Goal: Task Accomplishment & Management: Complete application form

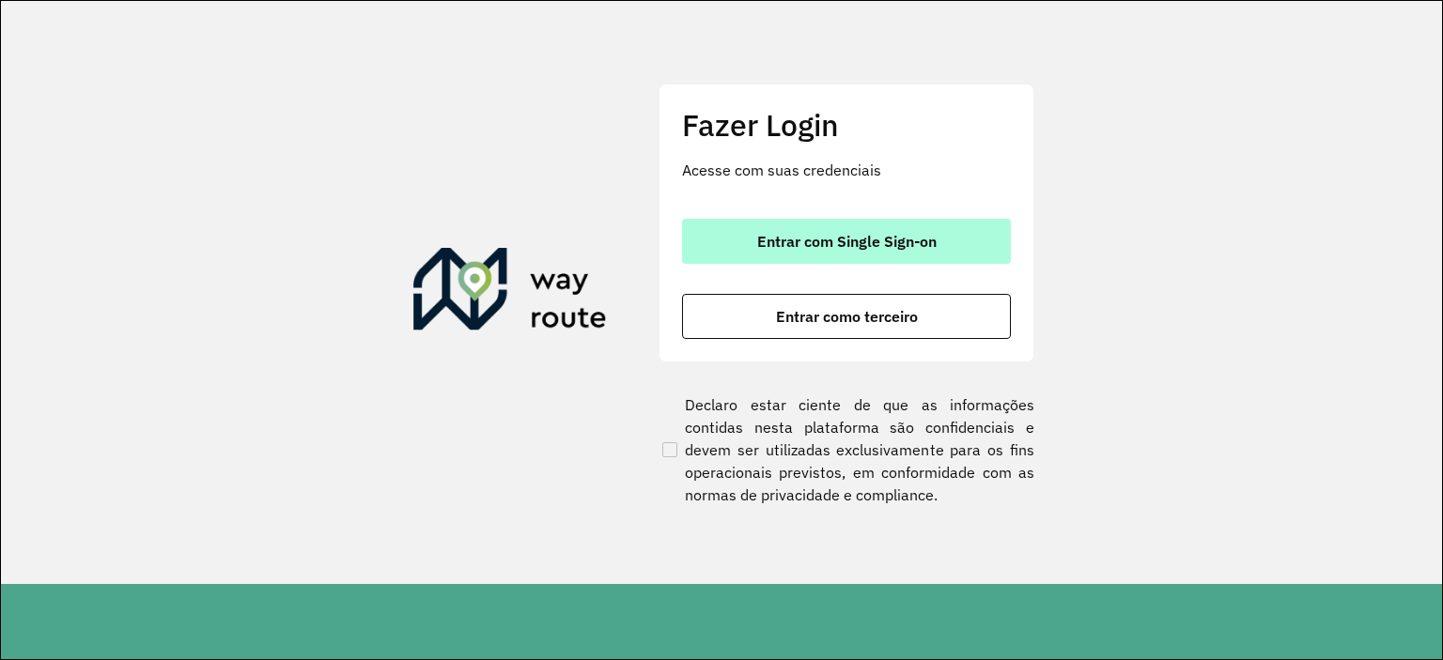
click at [813, 241] on span "Entrar com Single Sign-on" at bounding box center [846, 241] width 179 height 15
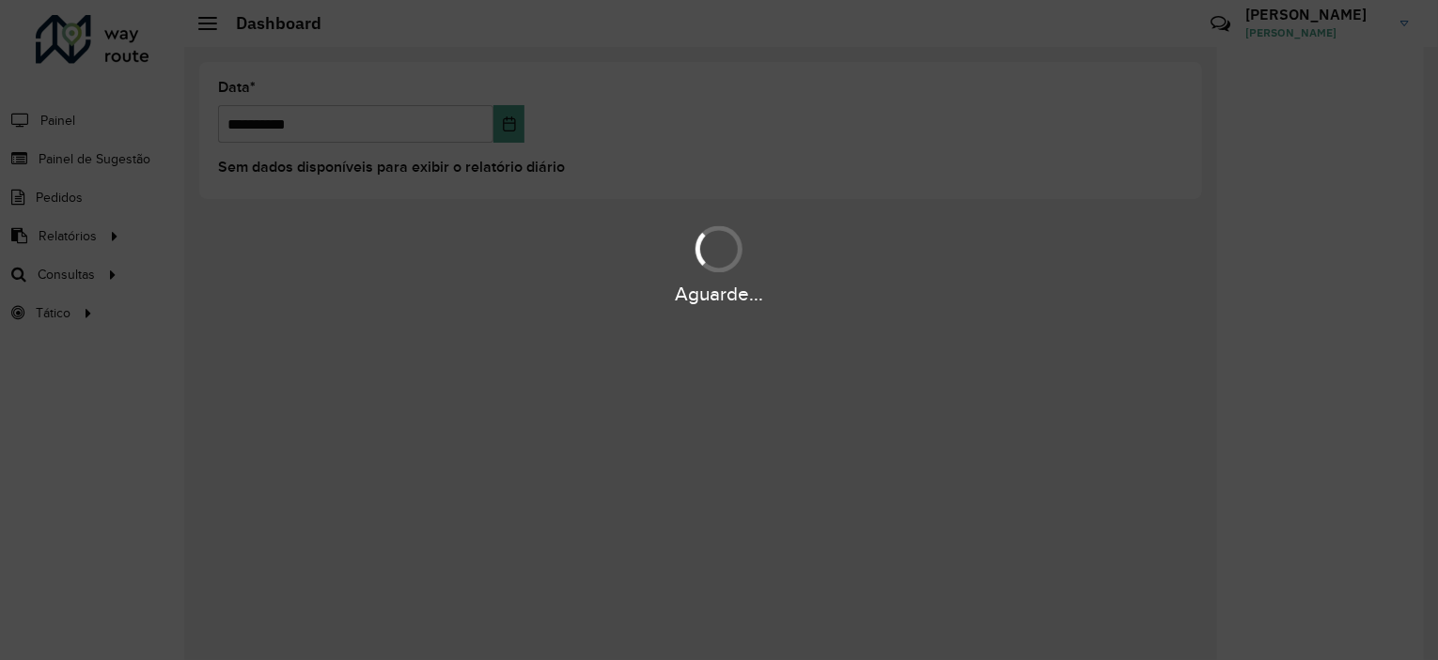
click at [86, 278] on div "Aguarde..." at bounding box center [719, 264] width 1438 height 89
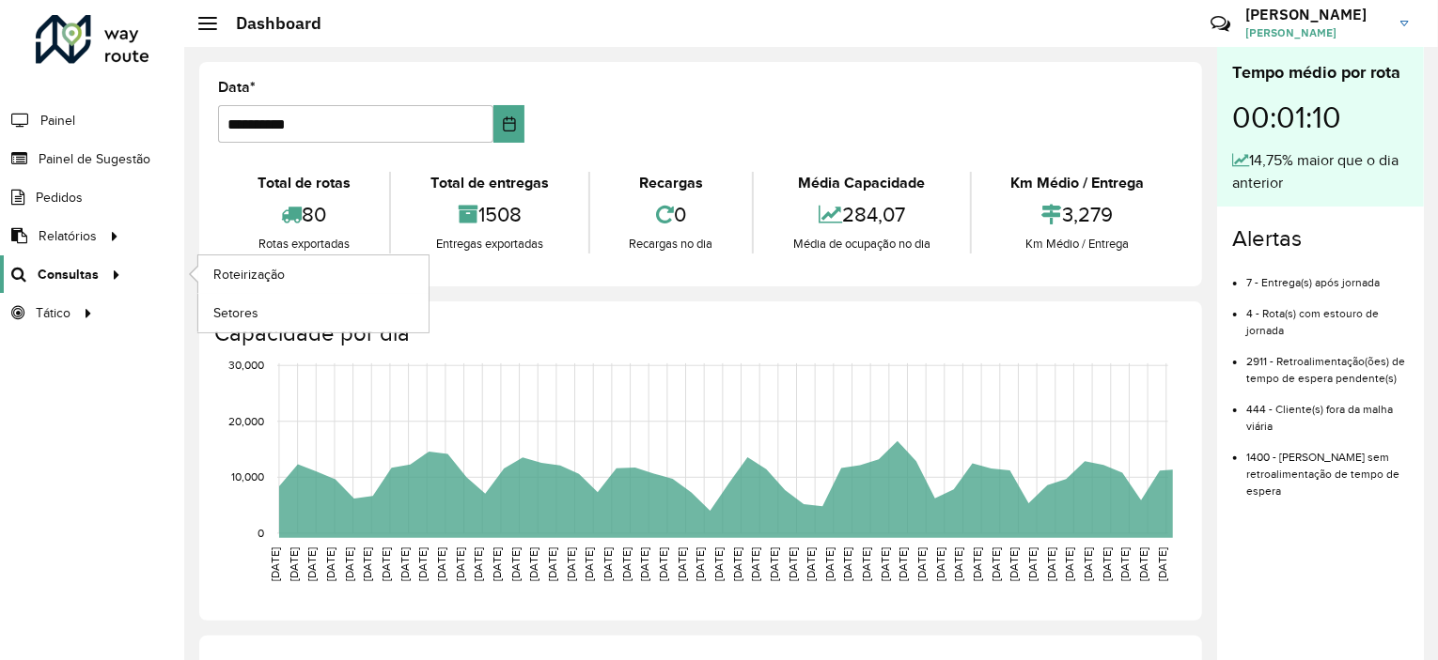
click at [88, 274] on span "Consultas" at bounding box center [68, 275] width 61 height 20
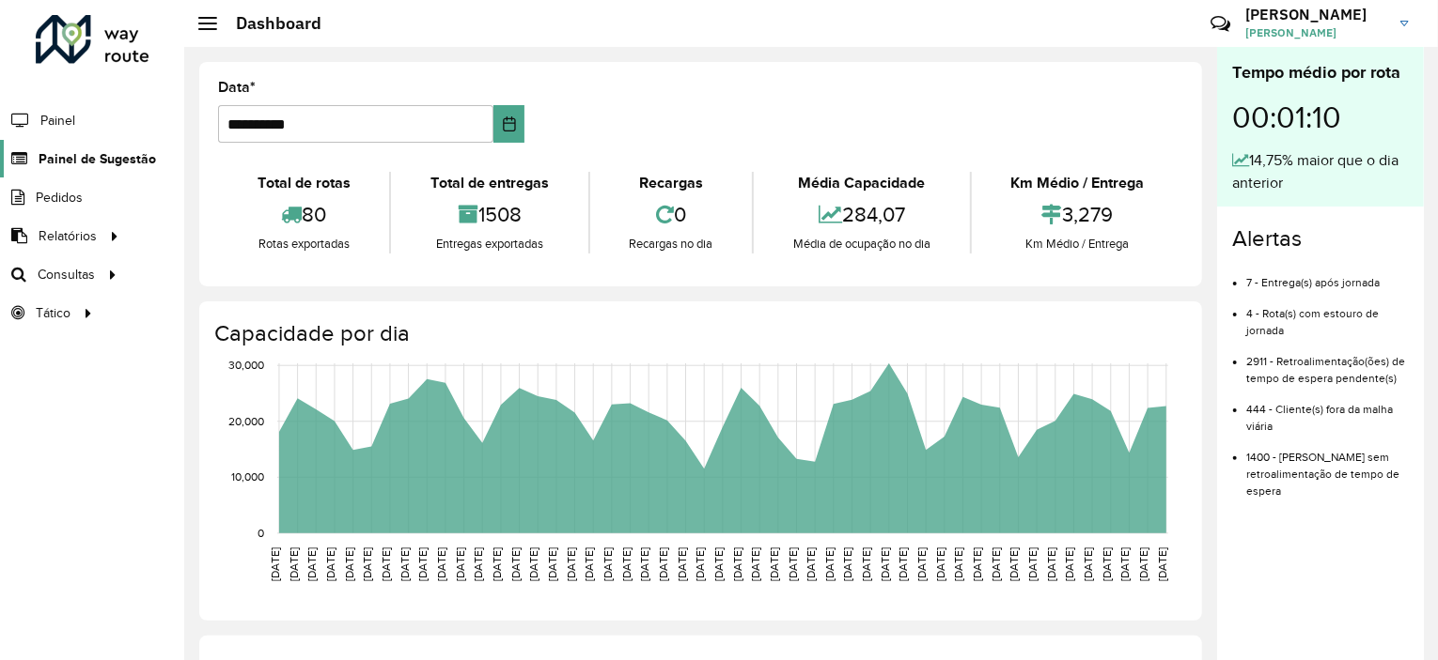
click at [109, 161] on span "Painel de Sugestão" at bounding box center [97, 159] width 117 height 20
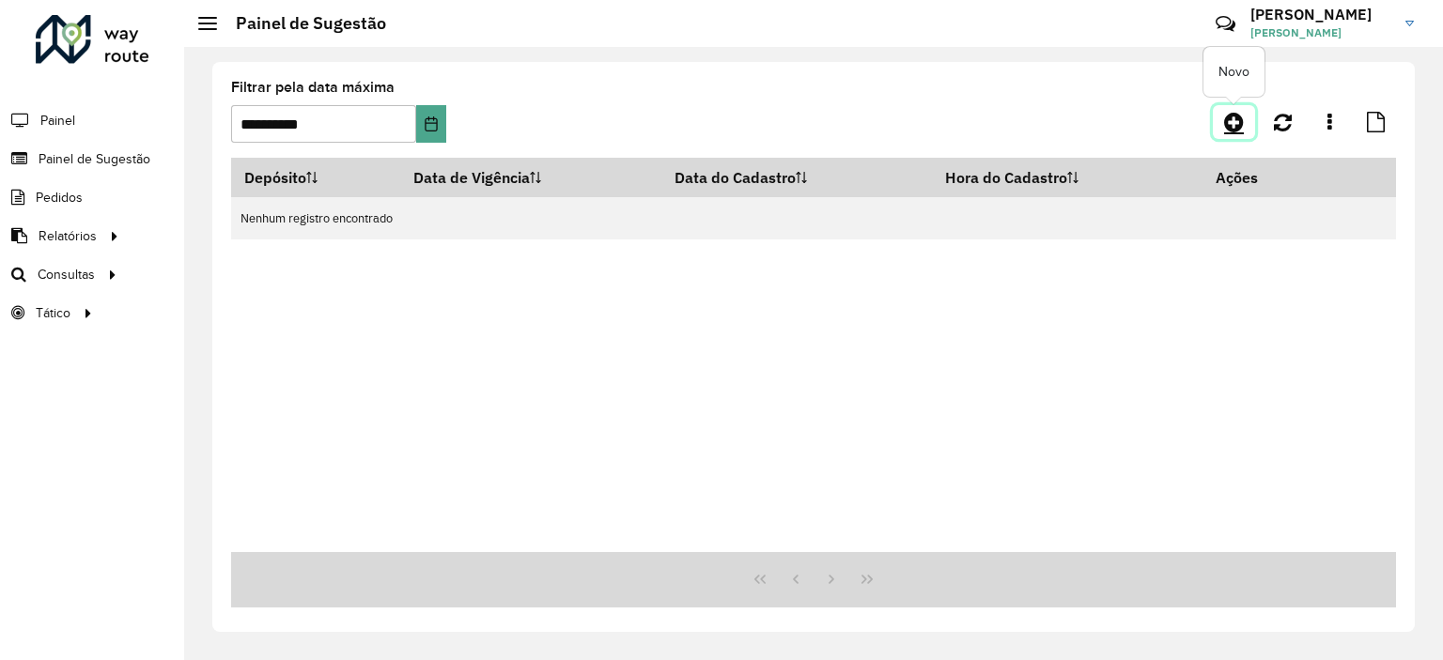
click at [1240, 132] on icon at bounding box center [1234, 122] width 20 height 23
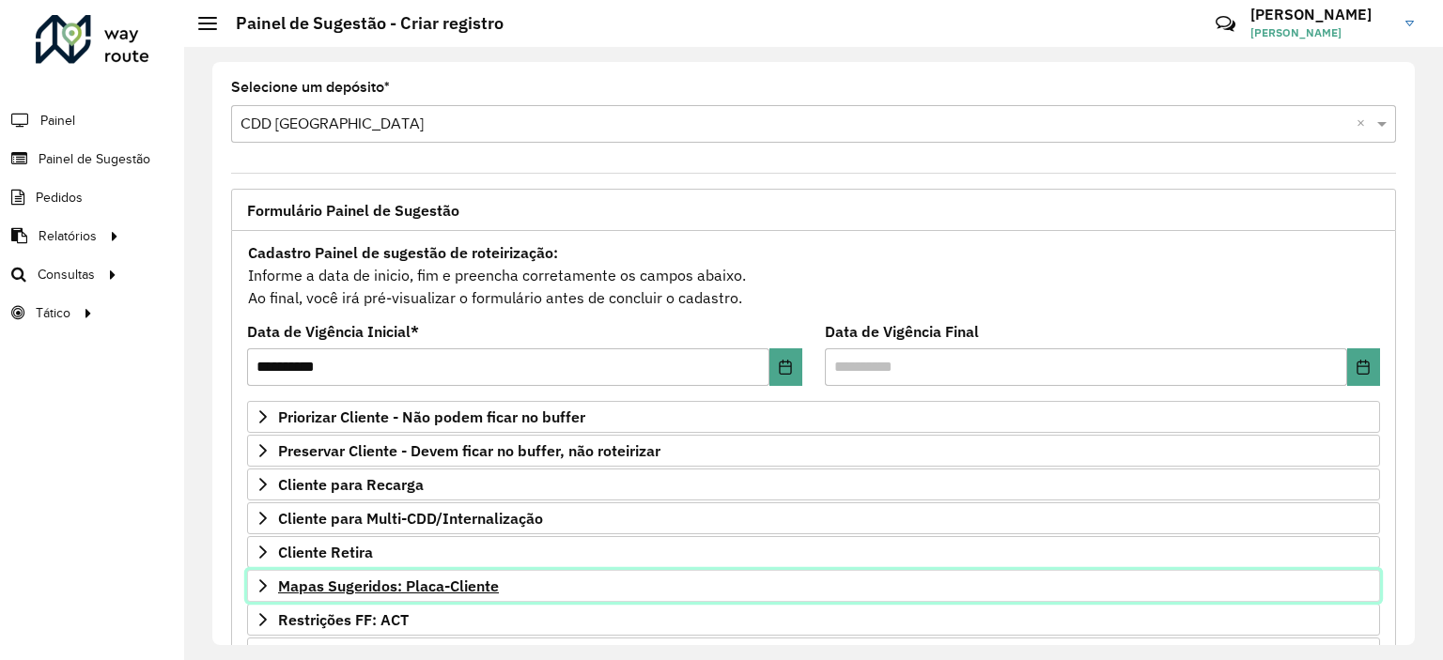
click at [410, 579] on span "Mapas Sugeridos: Placa-Cliente" at bounding box center [388, 586] width 221 height 15
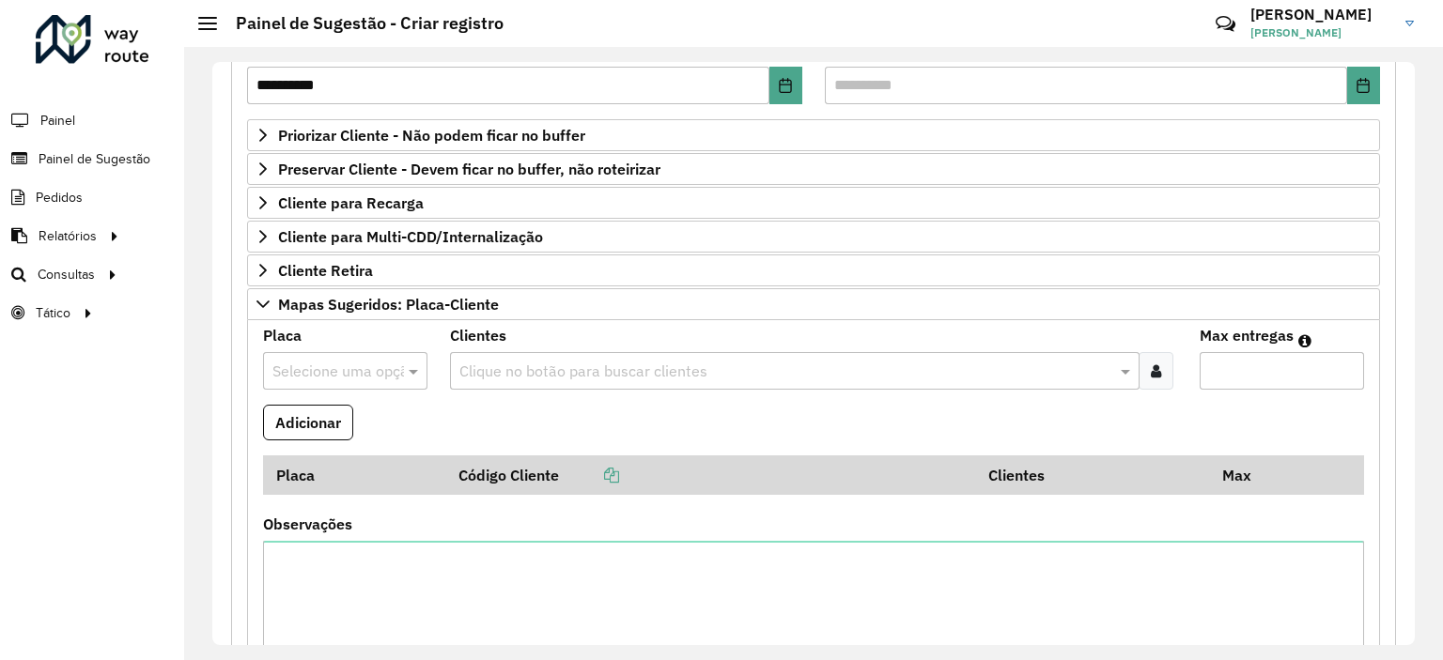
click at [338, 361] on input "text" at bounding box center [326, 372] width 108 height 23
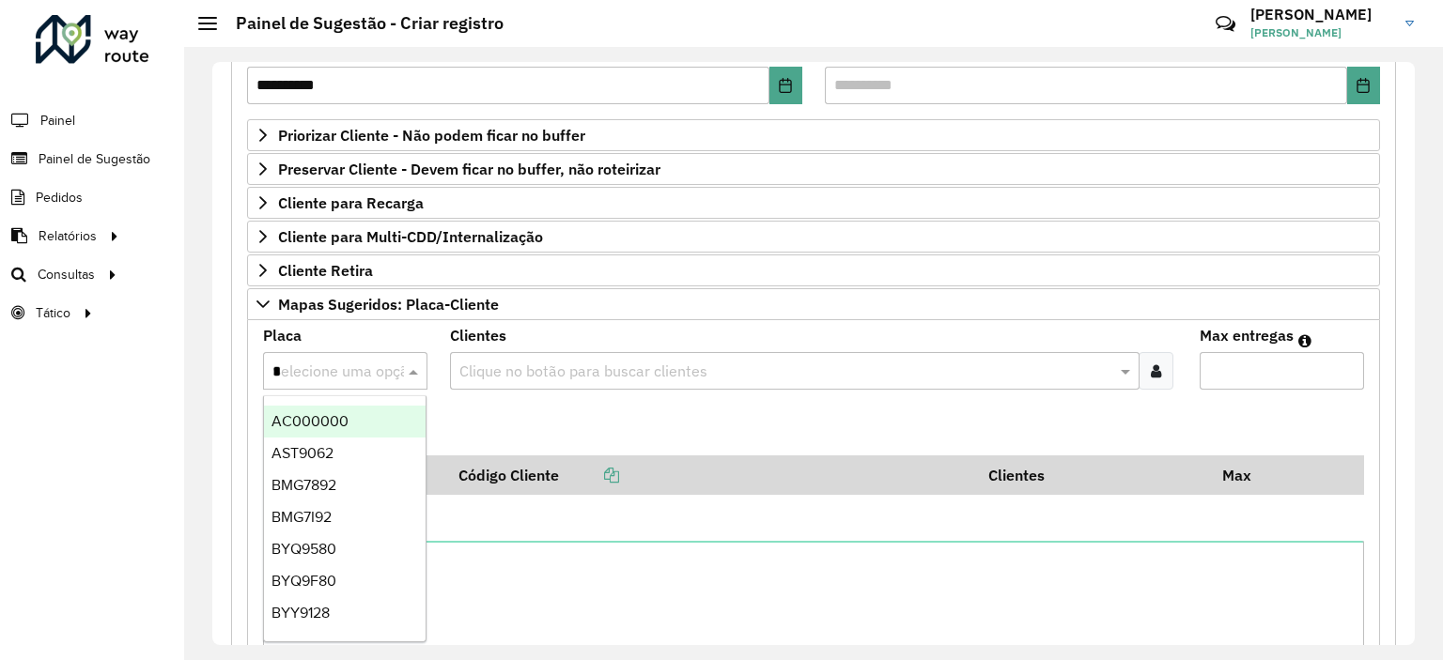
type input "**"
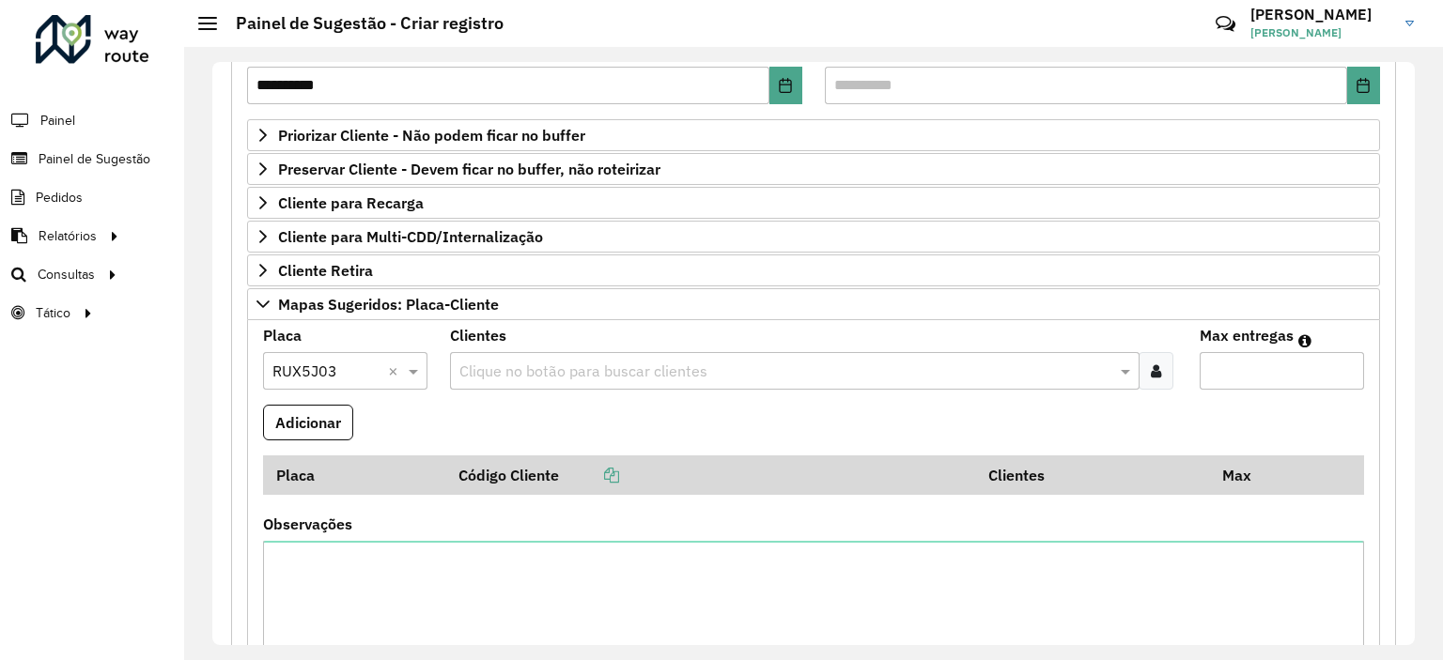
click at [1151, 371] on icon at bounding box center [1156, 371] width 10 height 15
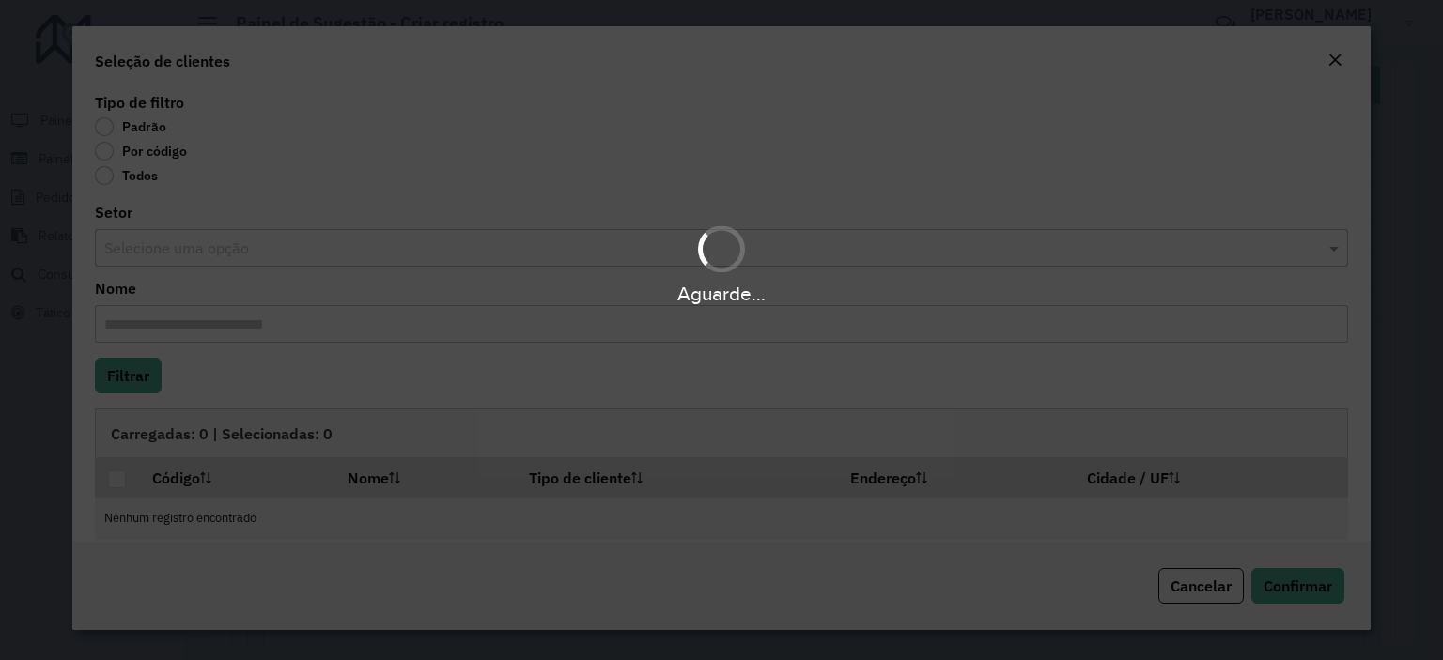
click at [104, 154] on div "Aguarde..." at bounding box center [721, 330] width 1443 height 660
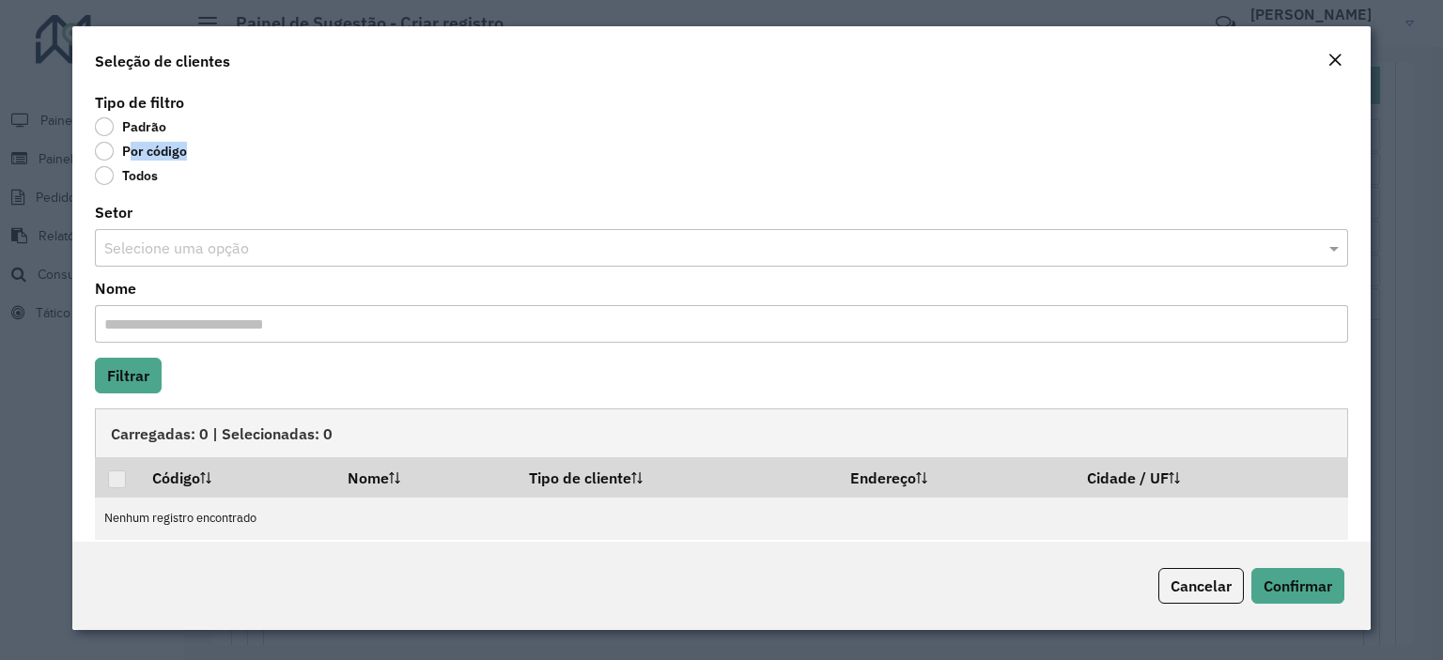
click at [104, 154] on label "Por código" at bounding box center [141, 151] width 92 height 19
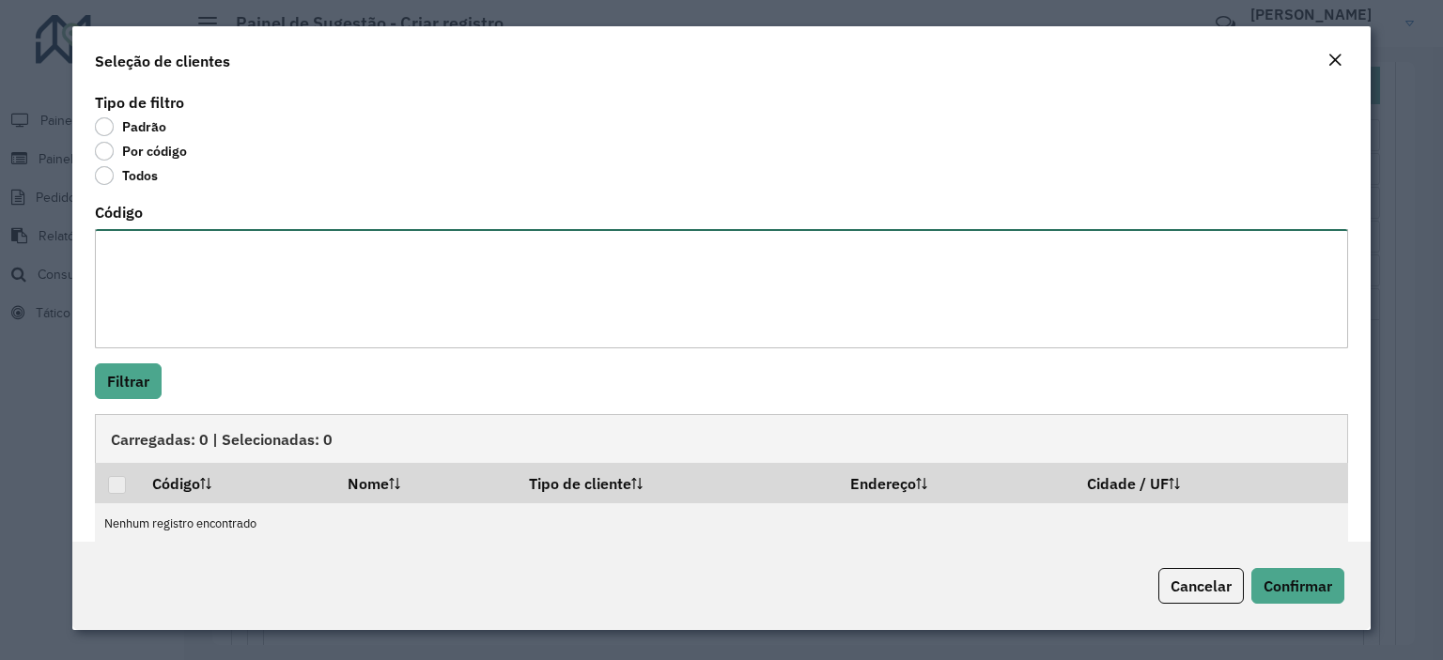
click at [133, 244] on textarea "Código" at bounding box center [721, 288] width 1253 height 119
paste textarea "***** ***** ***** ***** ***** ***** ***** ***** ***** **** ***** ***** ***** **…"
type textarea "***** ***** ***** ***** ***** ***** ***** ***** ***** **** ***** ***** ***** **…"
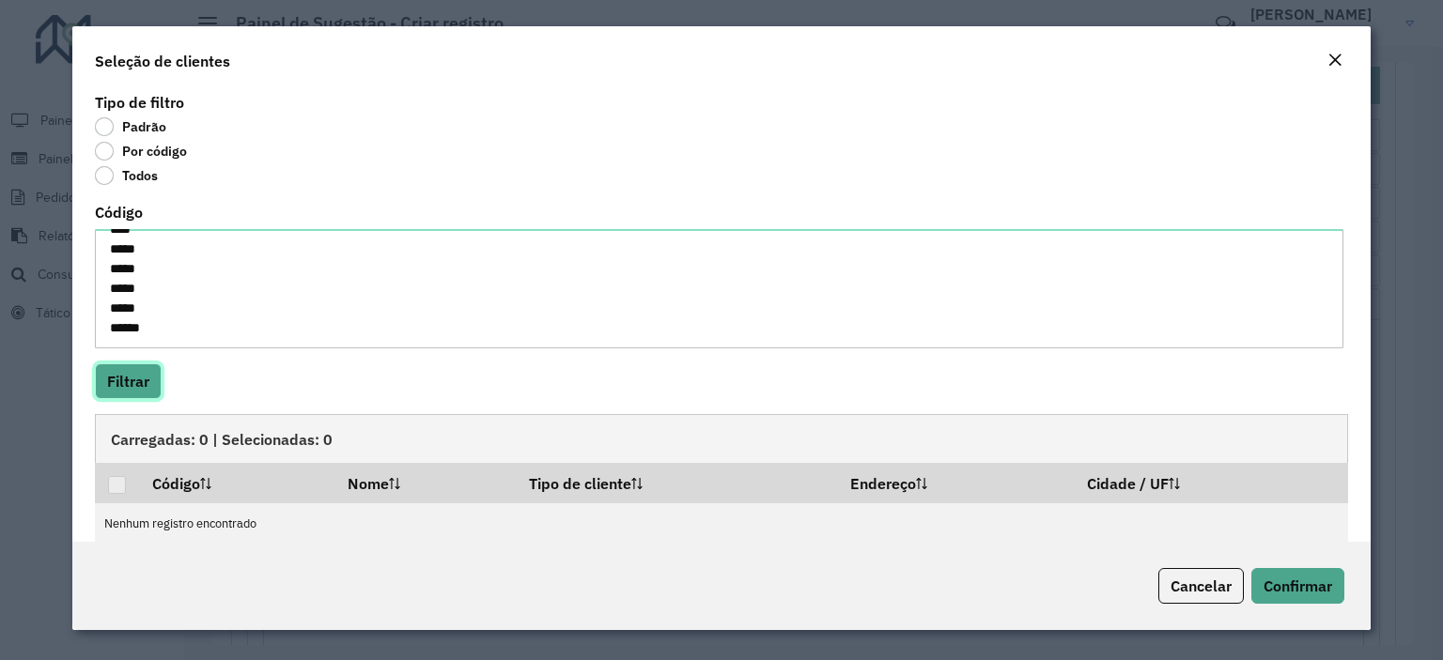
click at [120, 379] on button "Filtrar" at bounding box center [128, 382] width 67 height 36
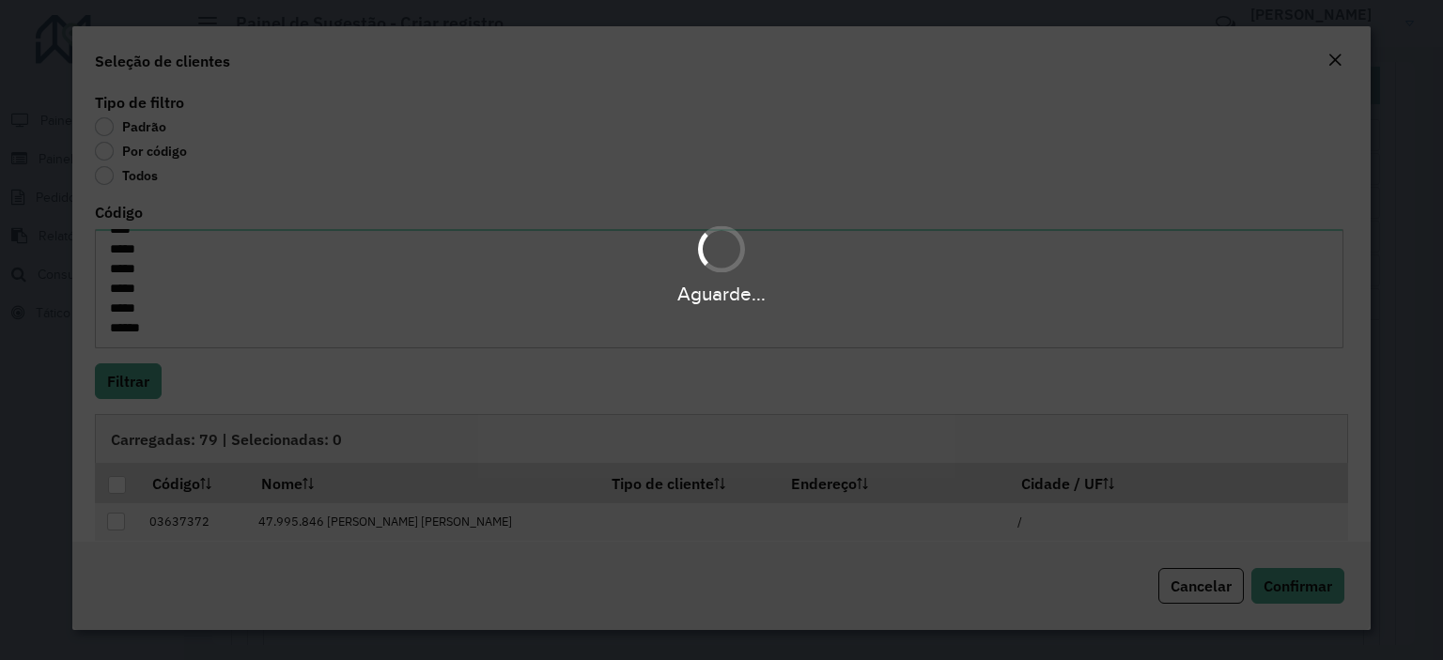
click at [124, 490] on div "Aguarde..." at bounding box center [721, 330] width 1443 height 660
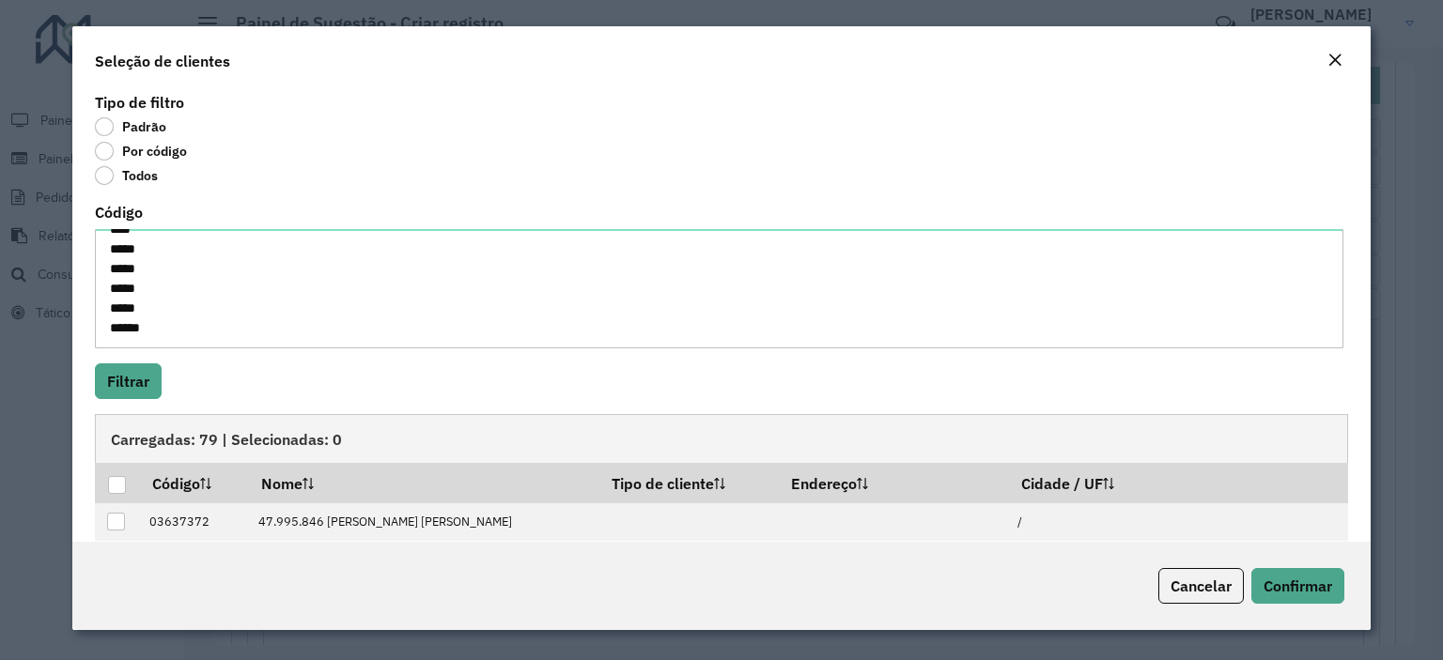
click at [124, 490] on div at bounding box center [117, 485] width 18 height 18
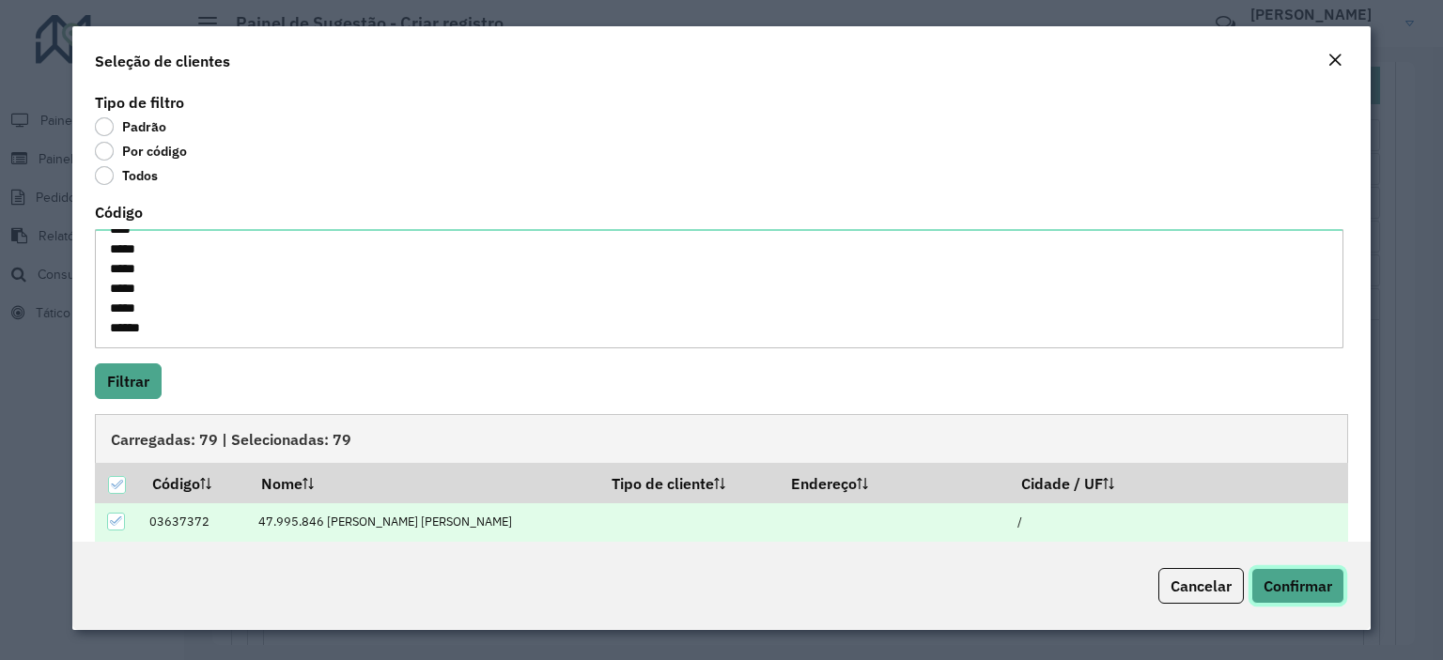
click at [1309, 583] on span "Confirmar" at bounding box center [1298, 586] width 69 height 19
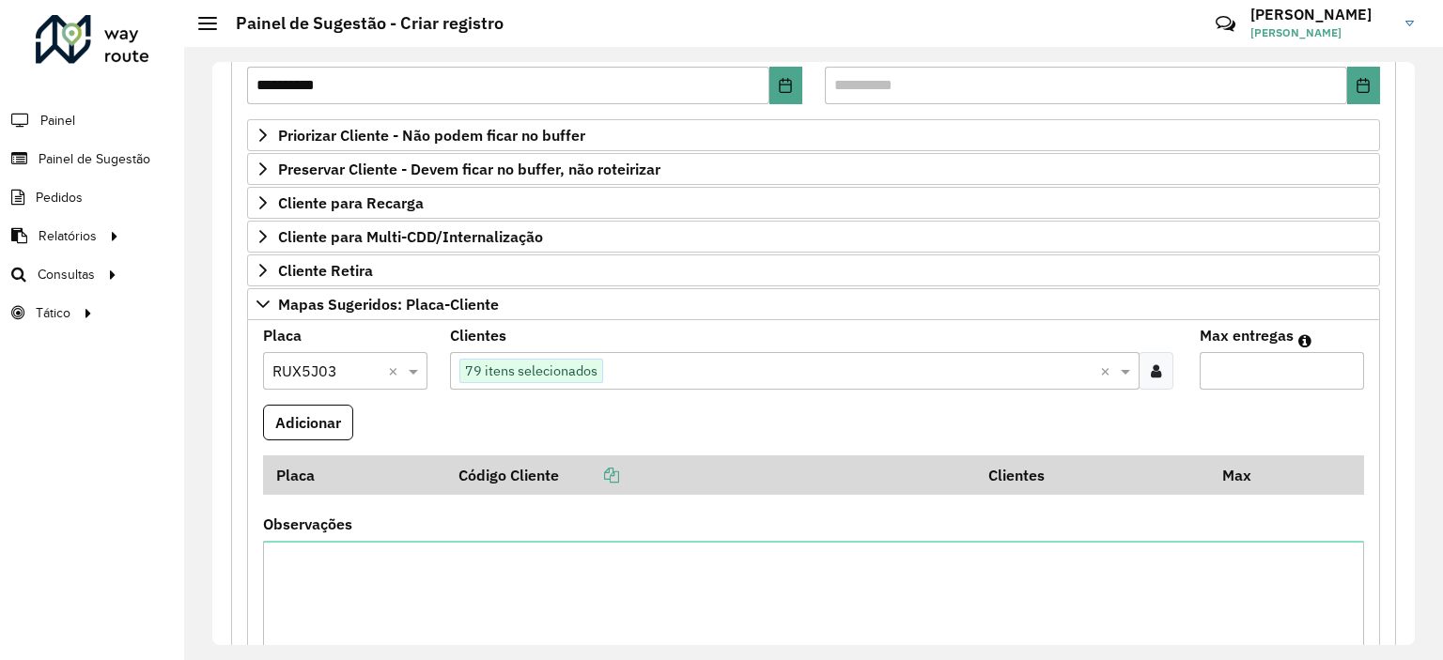
click at [1237, 364] on input "Max entregas" at bounding box center [1282, 371] width 164 height 38
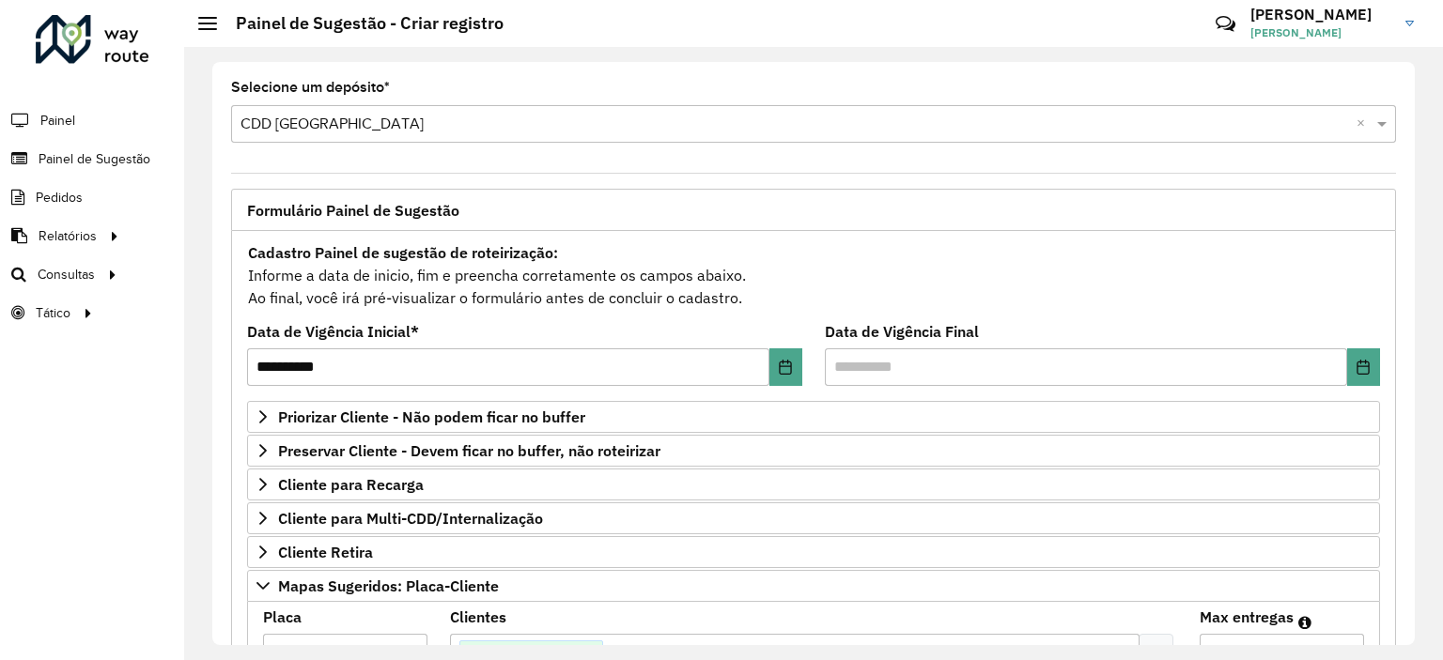
scroll to position [376, 0]
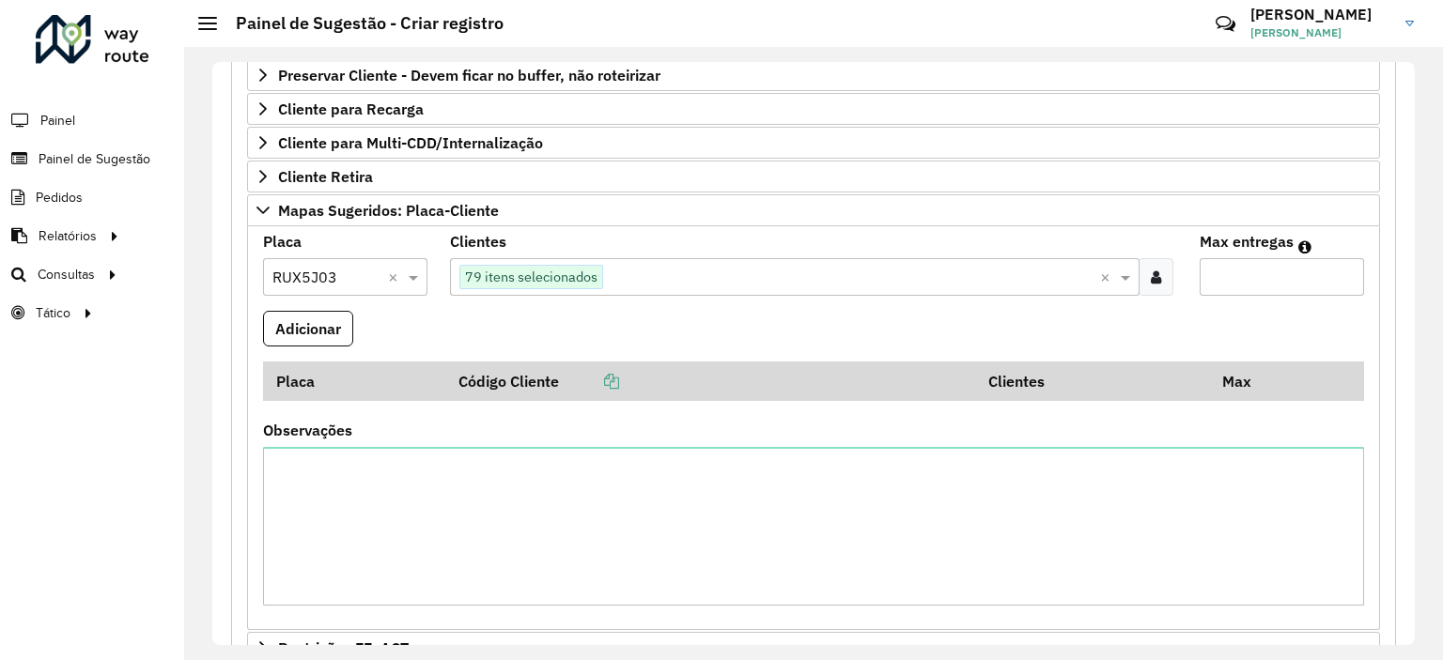
click at [1226, 272] on input "Max entregas" at bounding box center [1282, 277] width 164 height 38
type input "**"
click at [299, 311] on button "Adicionar" at bounding box center [308, 329] width 90 height 36
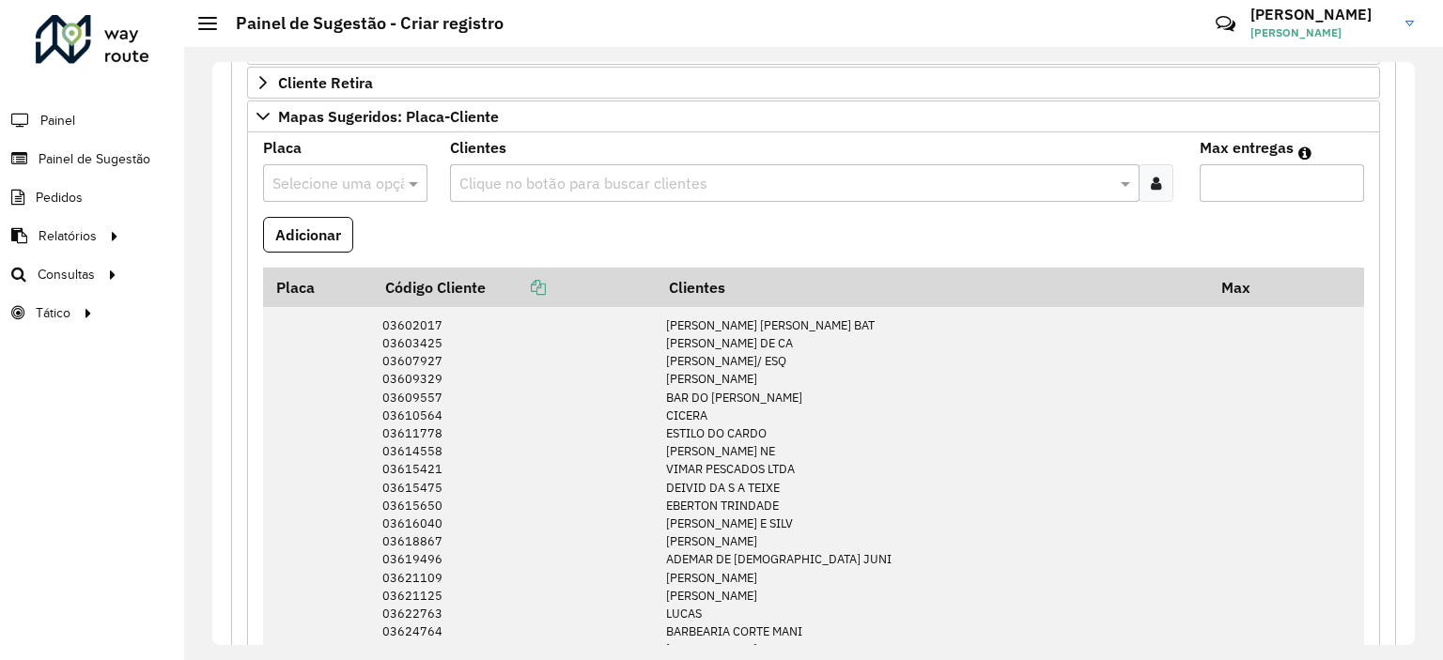
scroll to position [470, 0]
click at [312, 179] on input "text" at bounding box center [326, 184] width 108 height 23
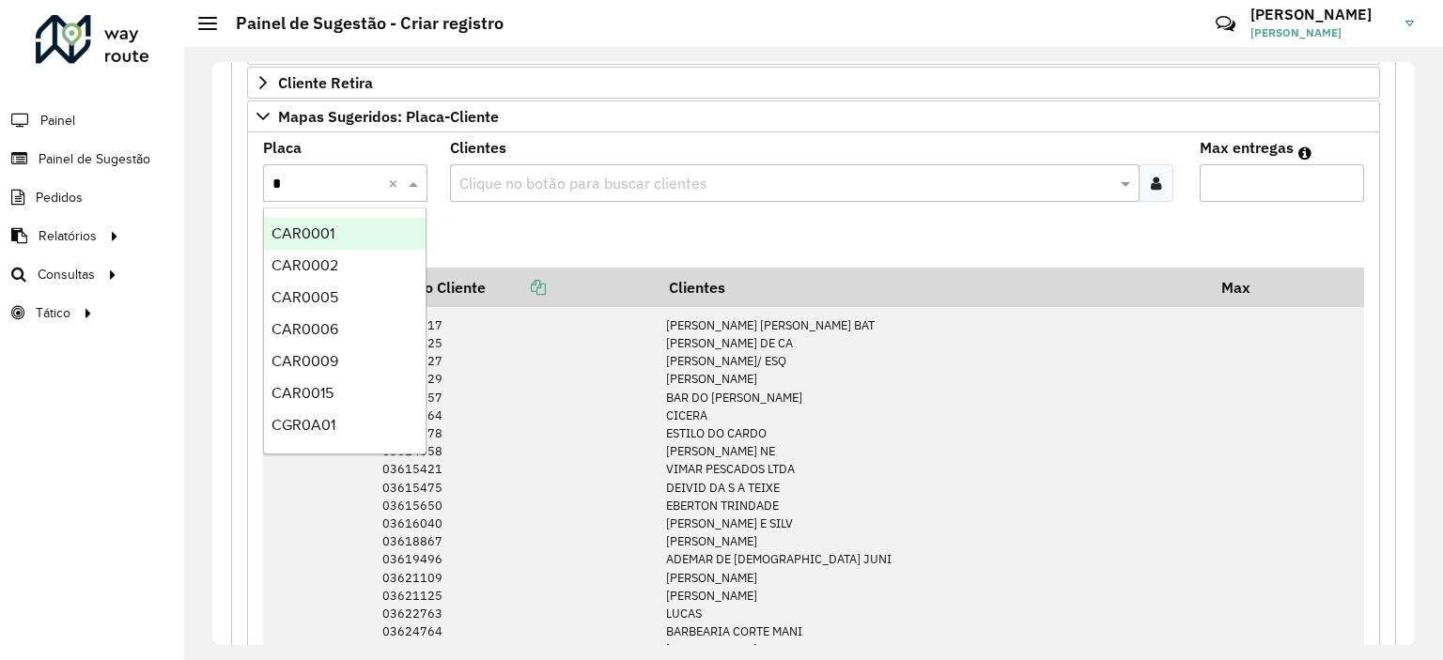
type input "**"
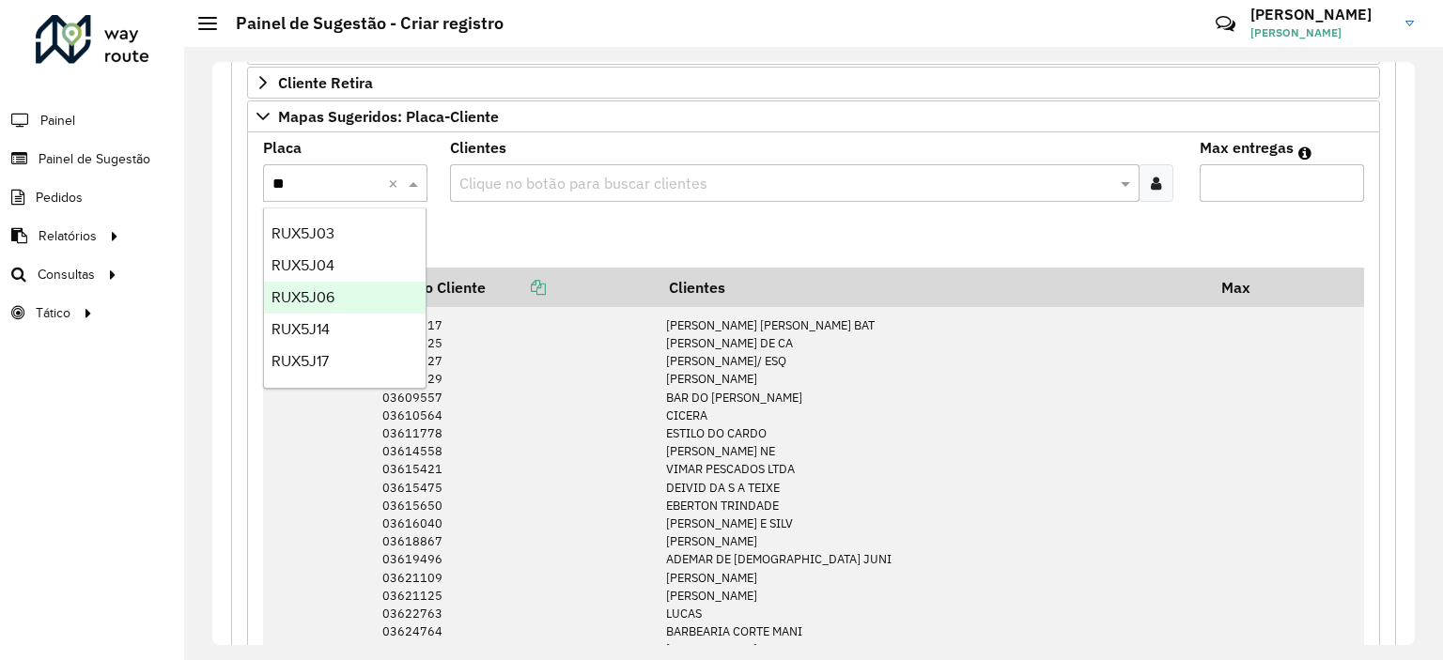
click at [350, 292] on div "RUX5J06" at bounding box center [345, 298] width 163 height 32
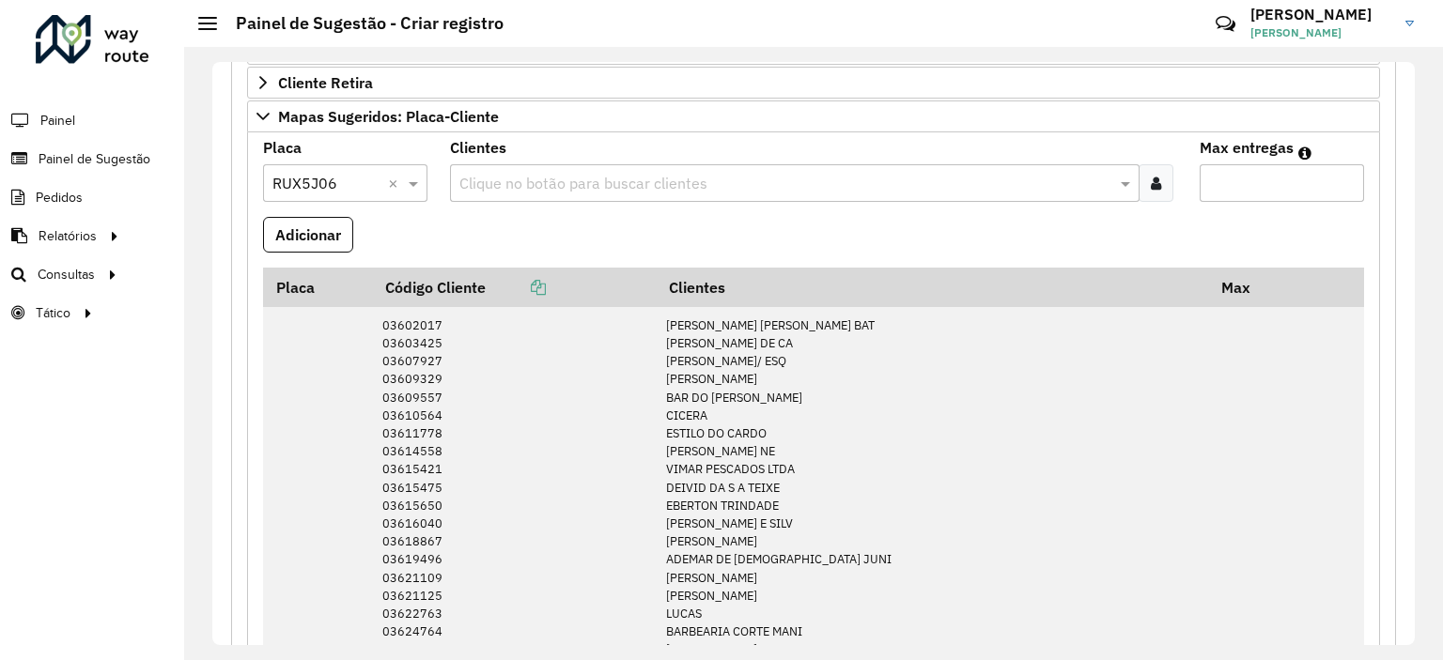
click at [1151, 185] on icon at bounding box center [1156, 183] width 10 height 15
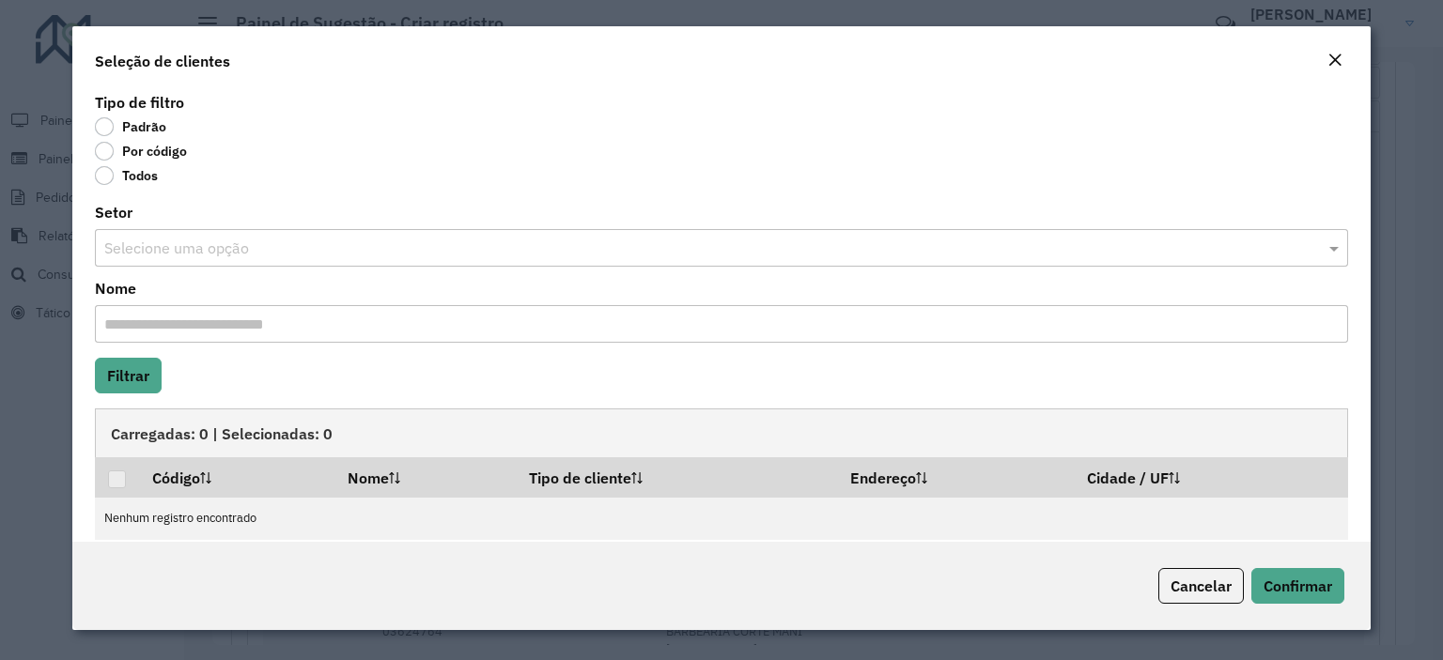
click at [109, 153] on label "Por código" at bounding box center [141, 151] width 92 height 19
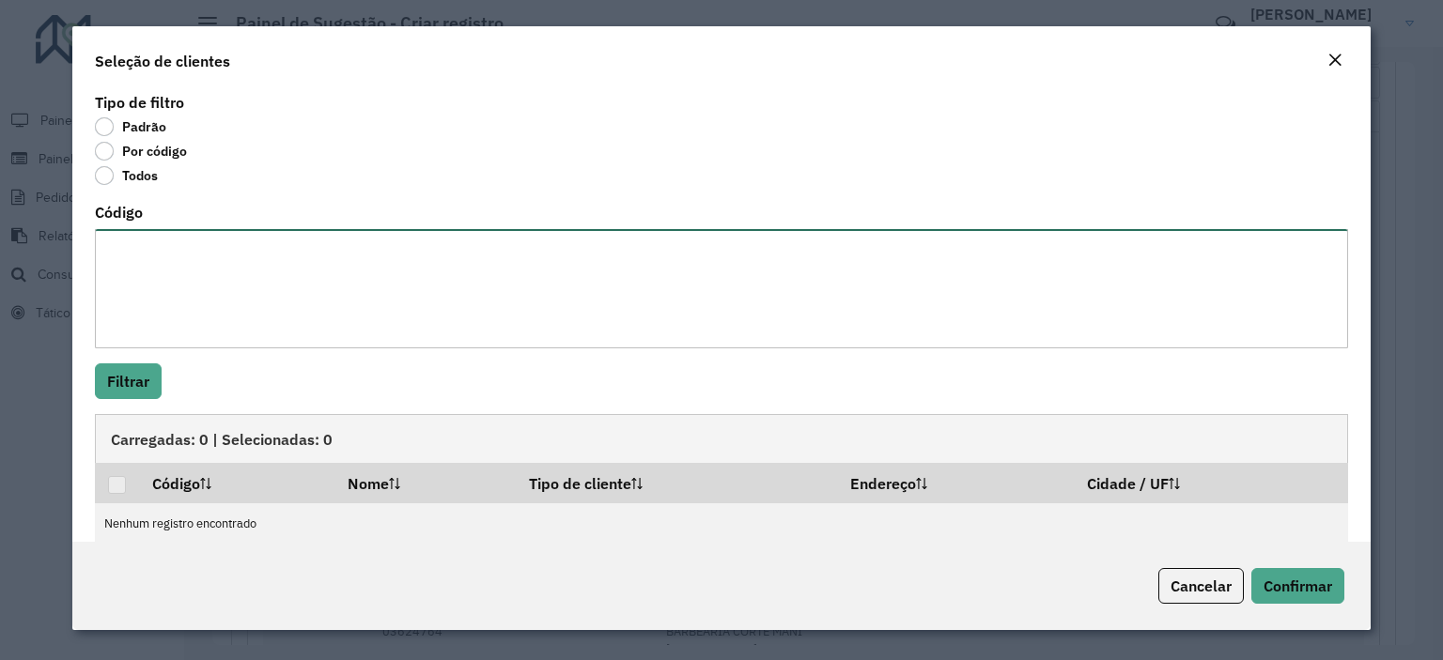
drag, startPoint x: 146, startPoint y: 274, endPoint x: 158, endPoint y: 255, distance: 23.2
click at [149, 273] on textarea "Código" at bounding box center [721, 288] width 1253 height 119
paste textarea "***** ***** ***** ***** ***** ***** ***** ***** ***** ***** ***** ***** ***** *…"
type textarea "***** ***** ***** ***** ***** ***** ***** ***** ***** ***** ***** ***** ***** *…"
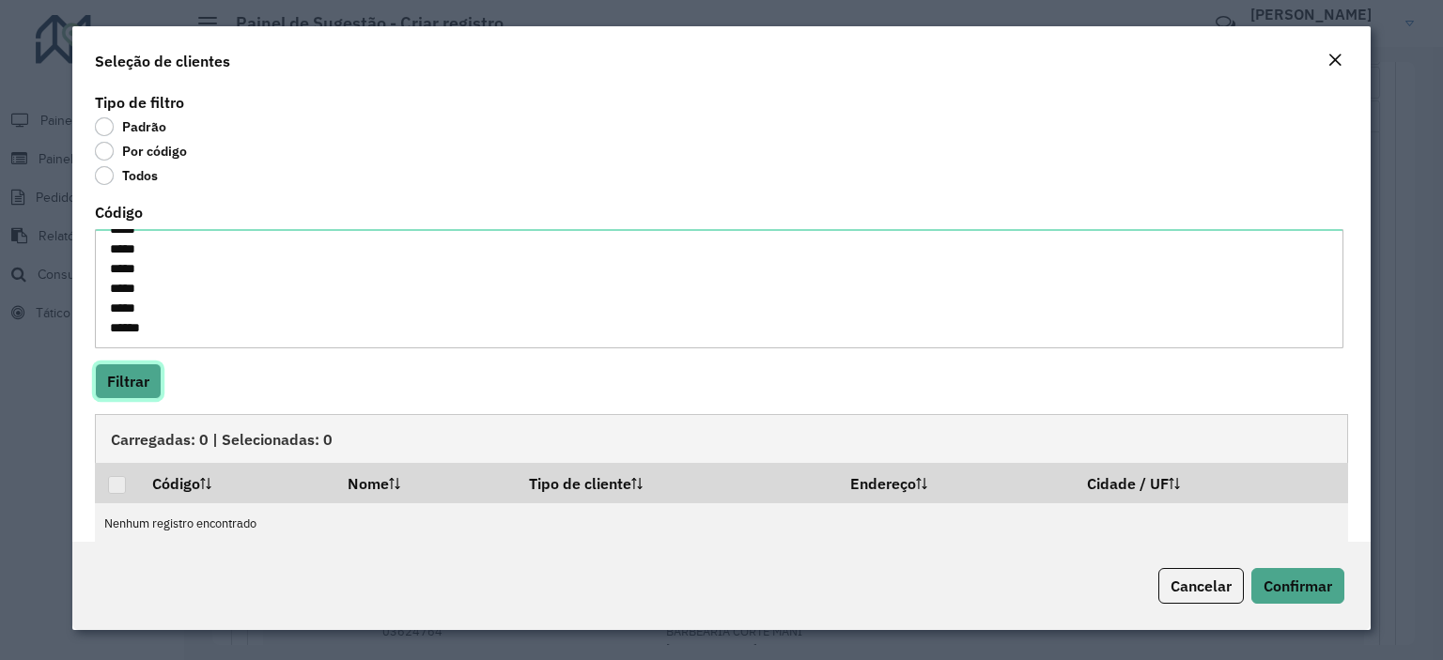
click at [113, 387] on button "Filtrar" at bounding box center [128, 382] width 67 height 36
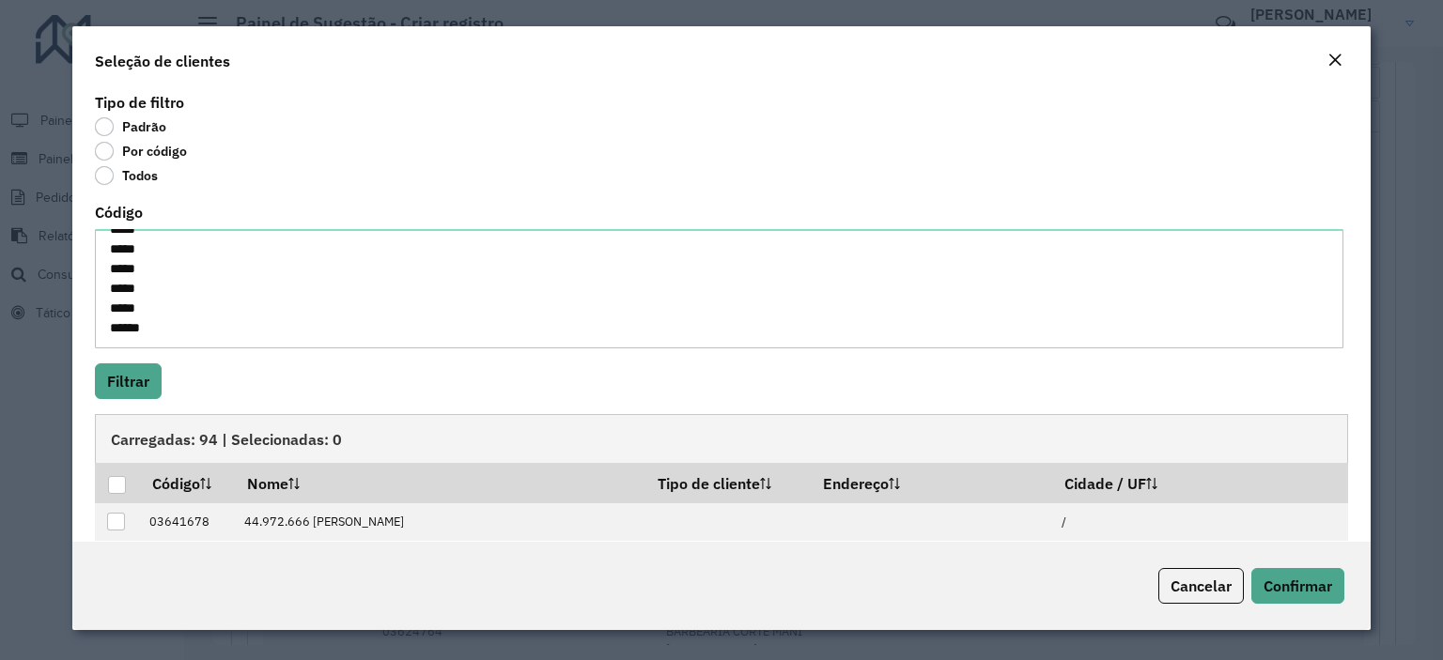
click at [121, 492] on div at bounding box center [117, 485] width 18 height 18
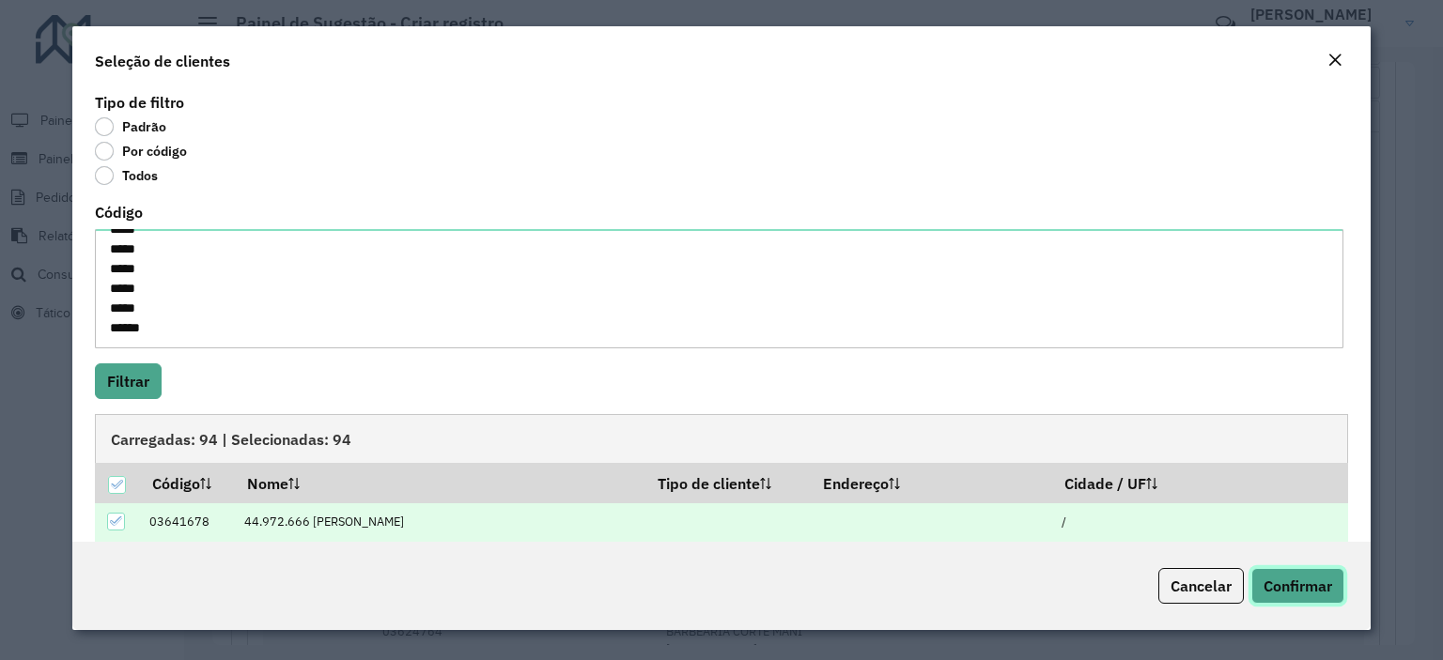
click at [1308, 593] on span "Confirmar" at bounding box center [1298, 586] width 69 height 19
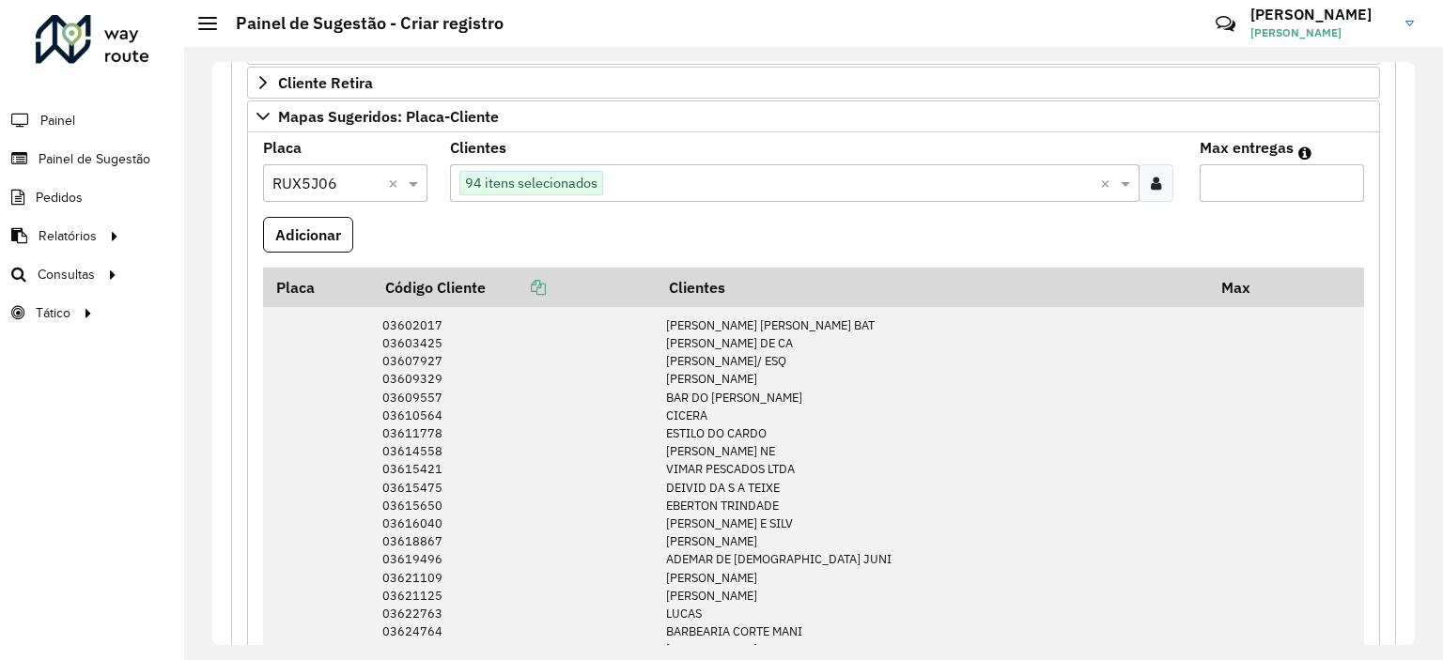
click at [1266, 169] on input "Max entregas" at bounding box center [1282, 183] width 164 height 38
type input "**"
click at [328, 236] on button "Adicionar" at bounding box center [308, 235] width 90 height 36
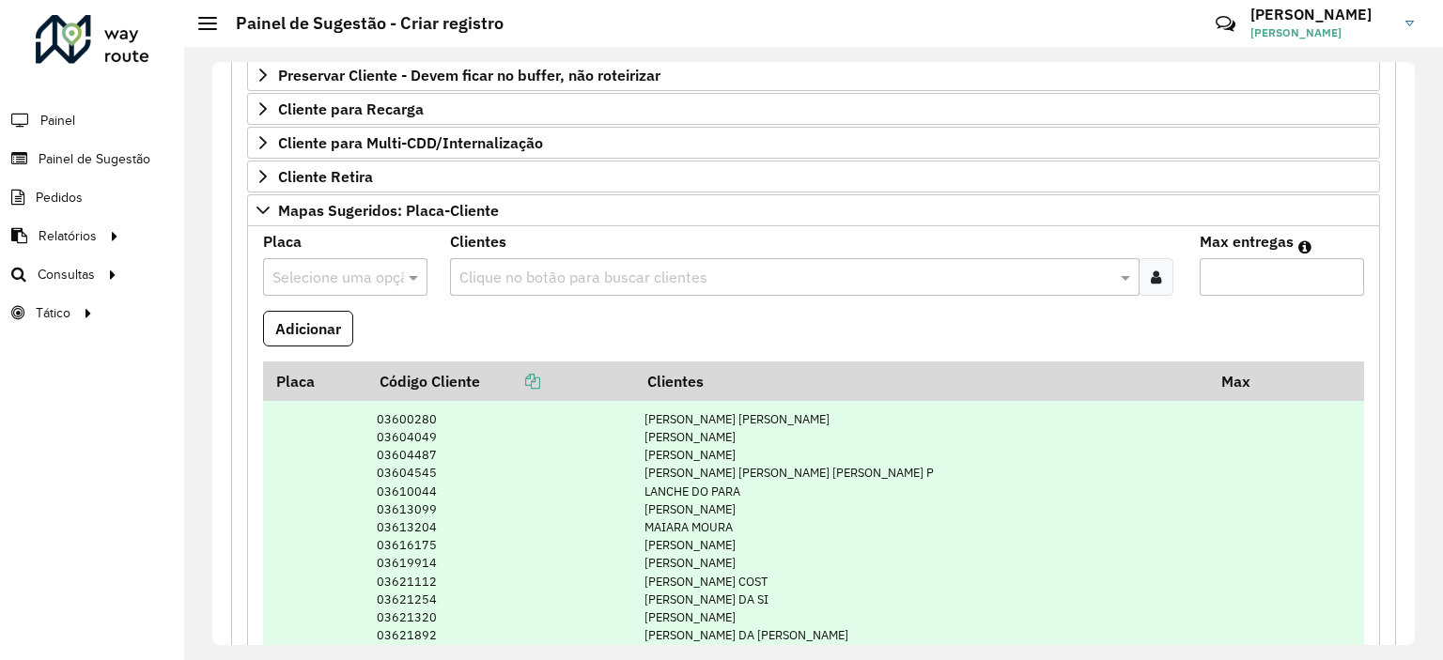
scroll to position [188, 0]
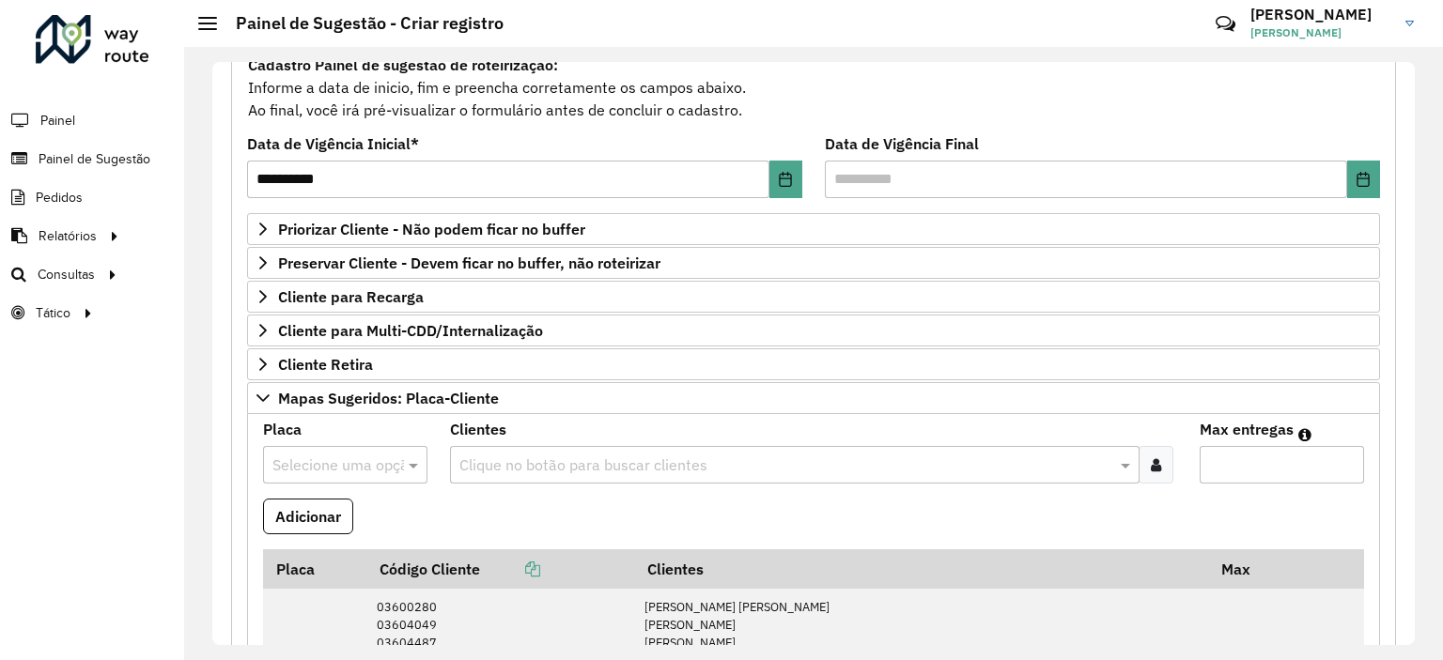
click at [330, 455] on input "text" at bounding box center [326, 466] width 108 height 23
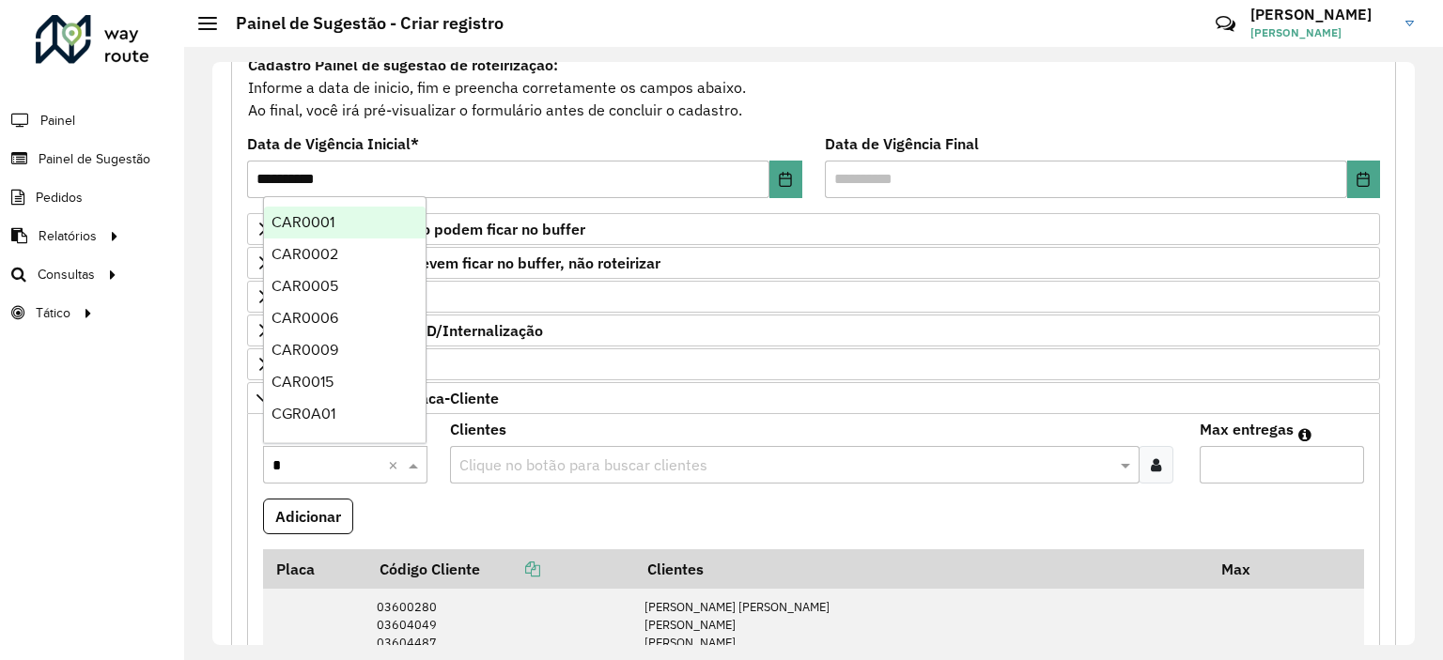
type input "**"
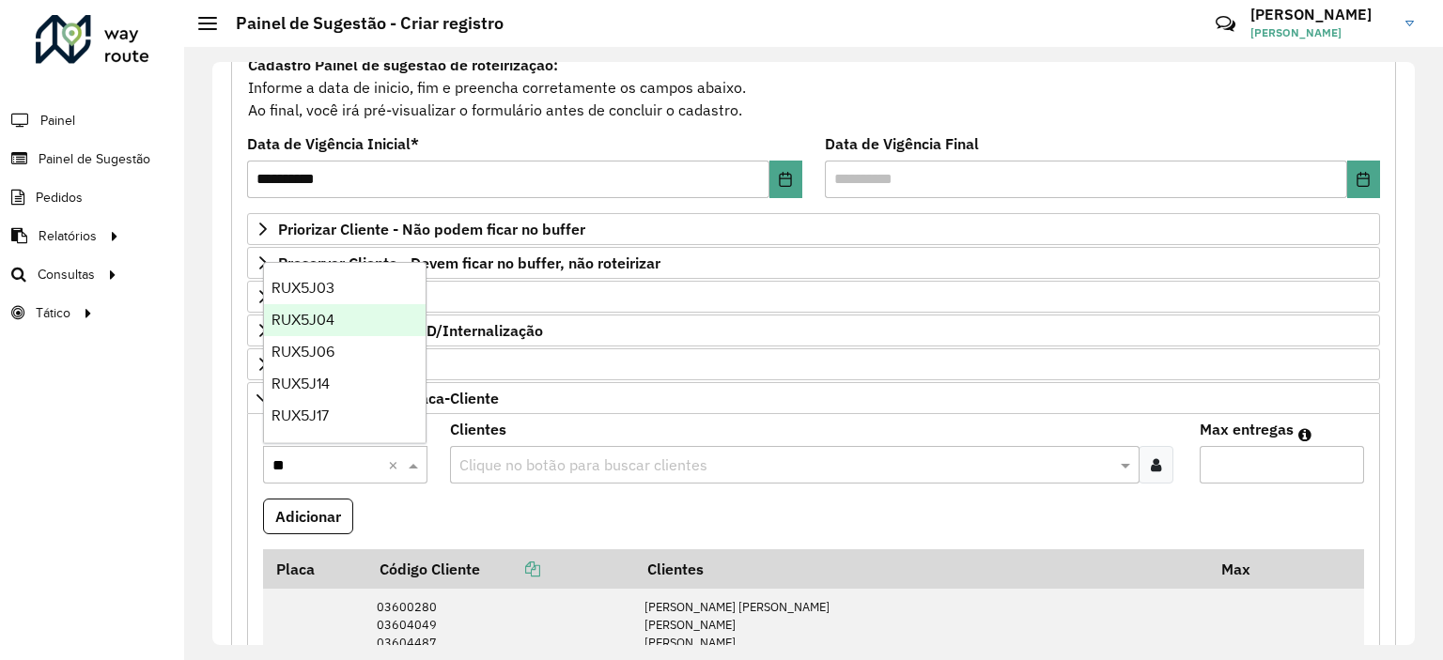
click at [344, 325] on div "RUX5J04" at bounding box center [345, 320] width 163 height 32
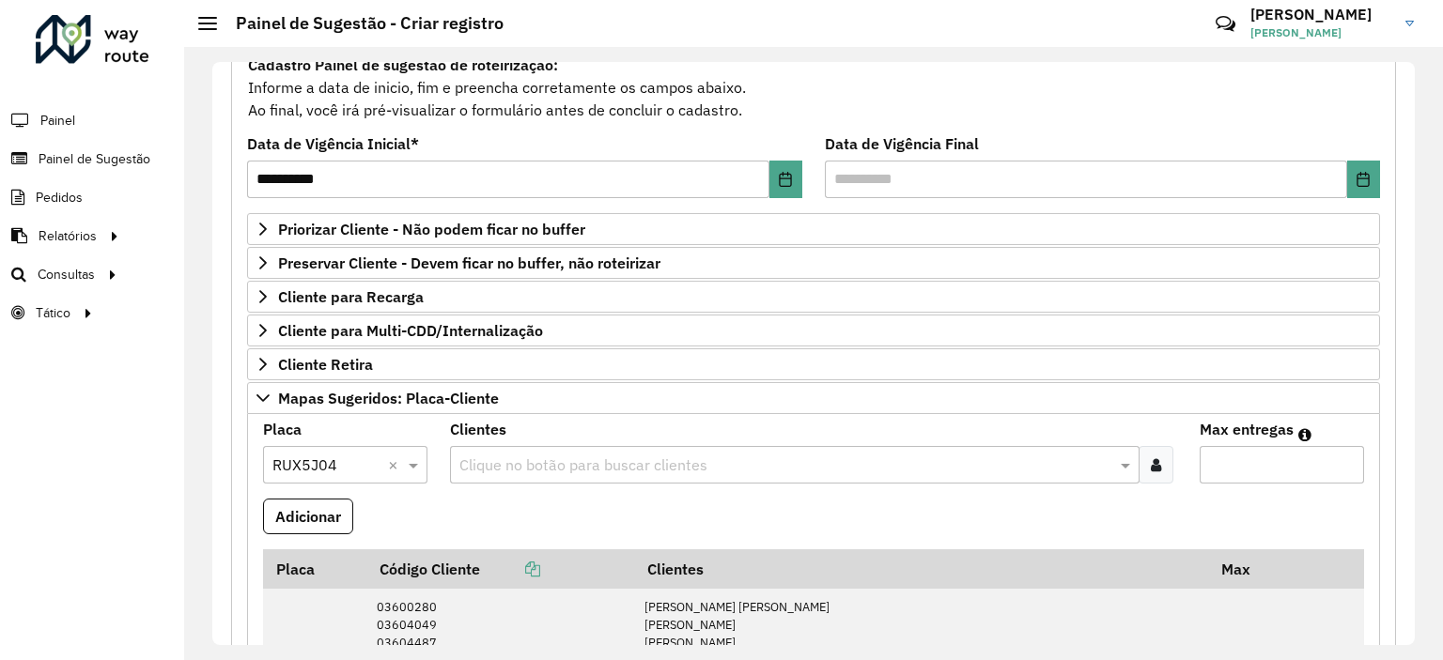
click at [1150, 475] on div at bounding box center [1156, 465] width 35 height 38
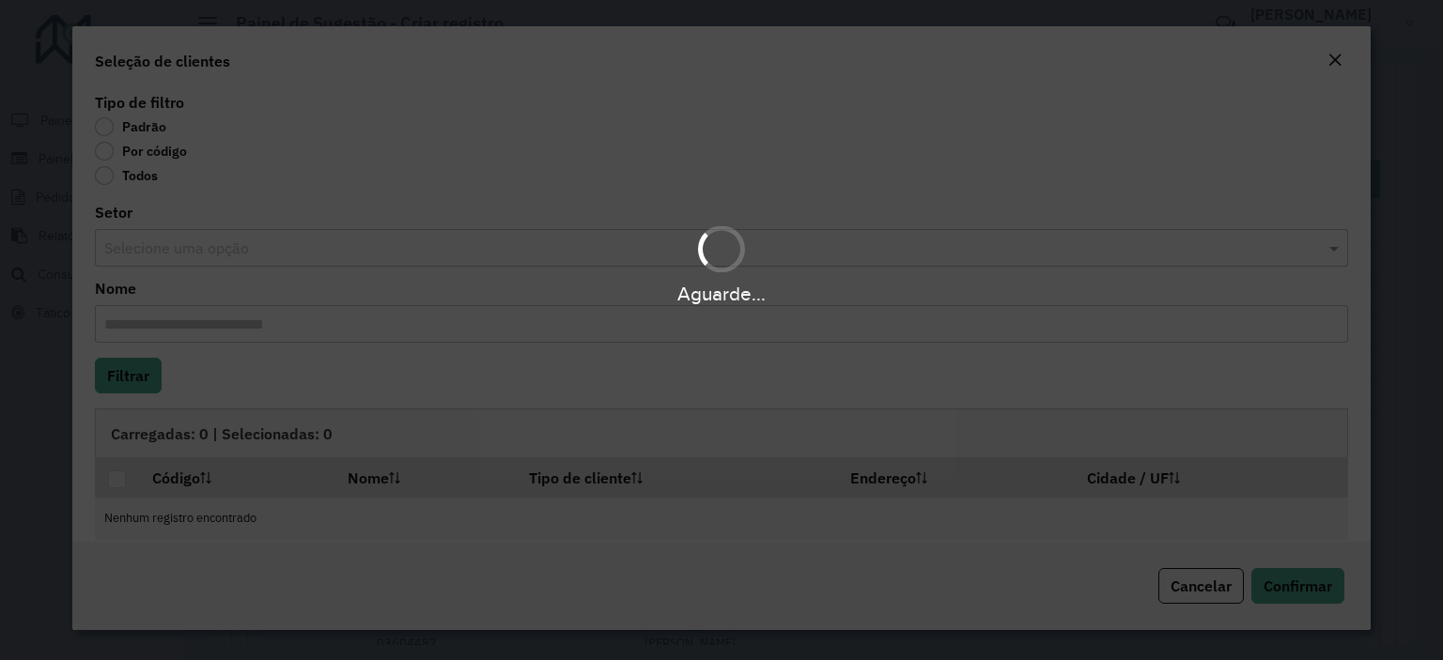
click at [103, 158] on div "Aguarde..." at bounding box center [721, 330] width 1443 height 660
click at [102, 158] on label "Por código" at bounding box center [141, 151] width 92 height 19
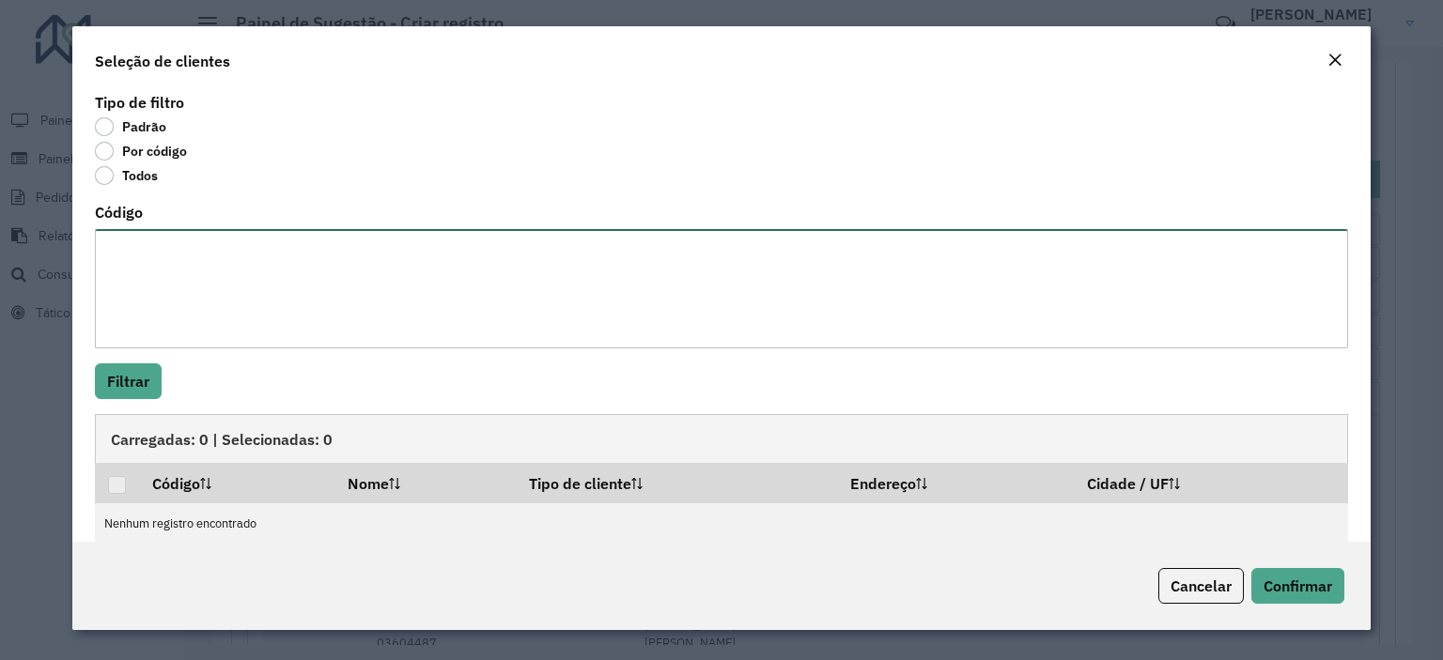
click at [145, 292] on textarea "Código" at bounding box center [721, 288] width 1253 height 119
paste textarea "***** ***** ***** ***** ***** ***** *** **** ***** ***** ***** ***** ***** ****…"
type textarea "***** ***** ***** ***** ***** ***** *** **** ***** ***** ***** ***** ***** ****…"
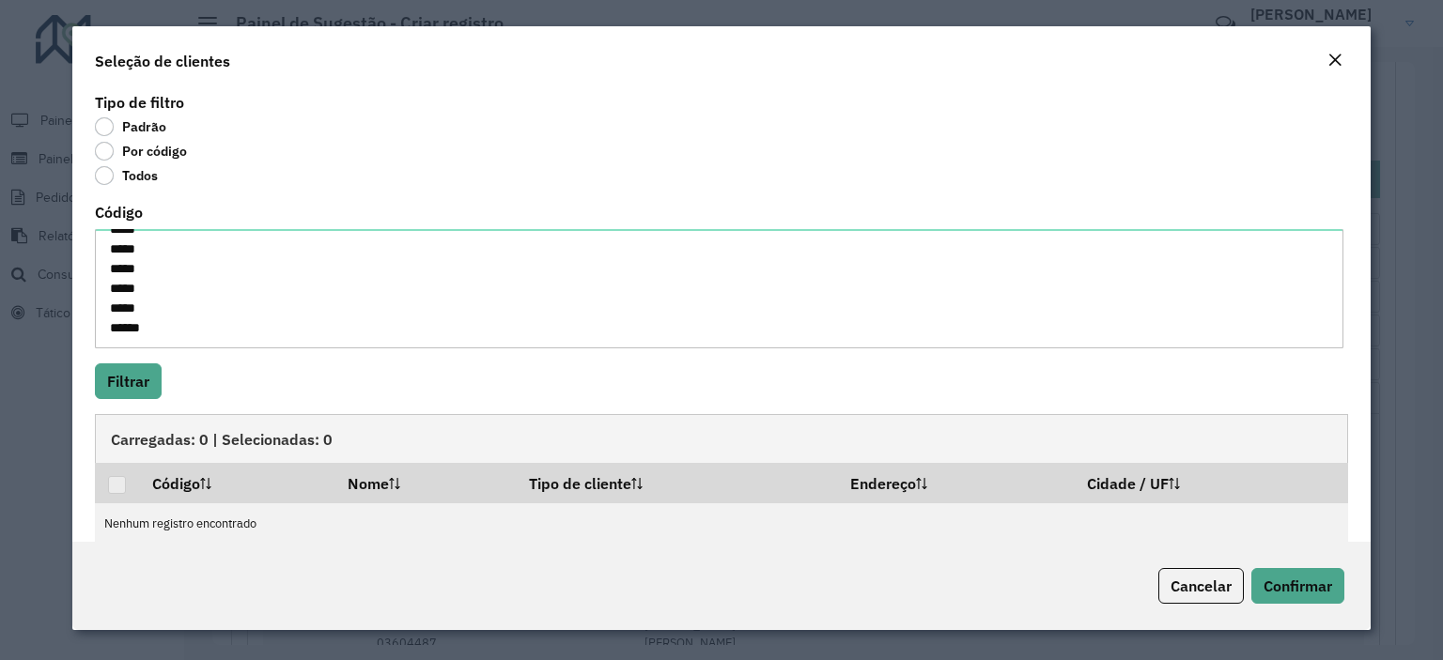
click at [127, 420] on div "Carregadas: 0 | Selecionadas: 0" at bounding box center [721, 438] width 1253 height 49
click at [123, 397] on button "Filtrar" at bounding box center [128, 382] width 67 height 36
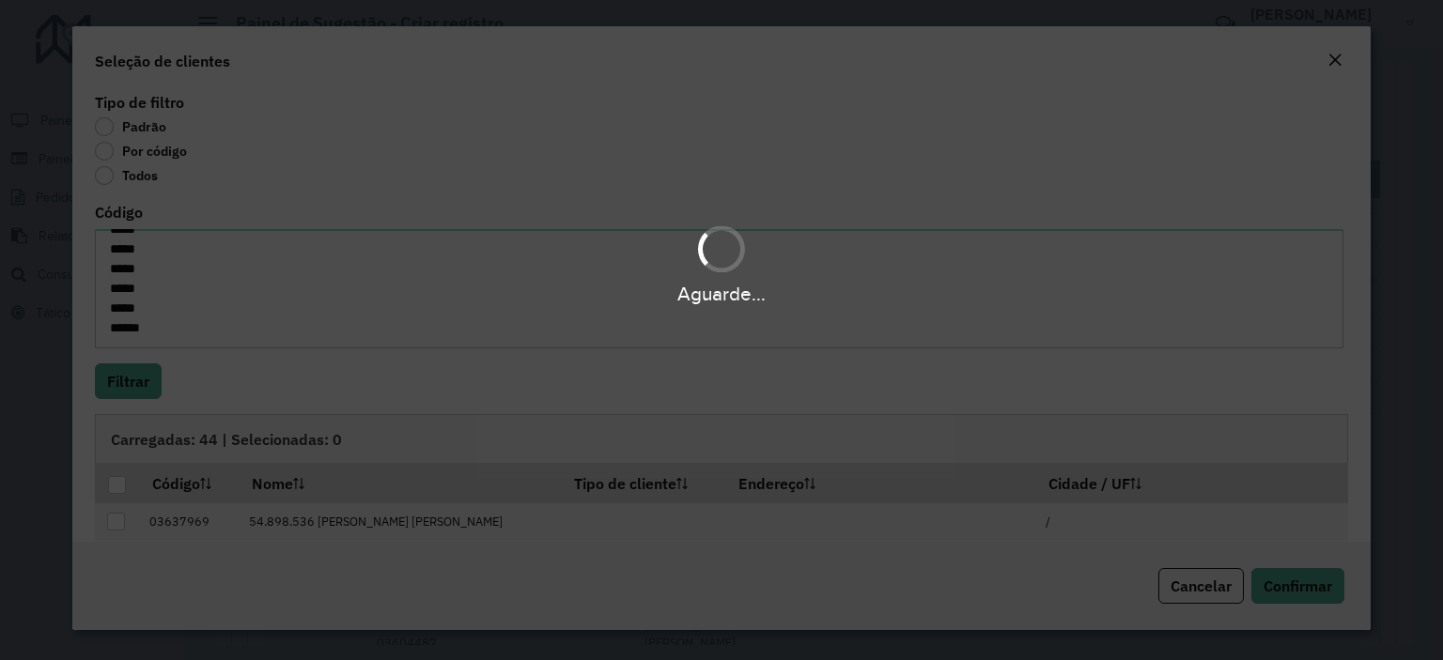
click at [115, 488] on div "Aguarde..." at bounding box center [721, 330] width 1443 height 660
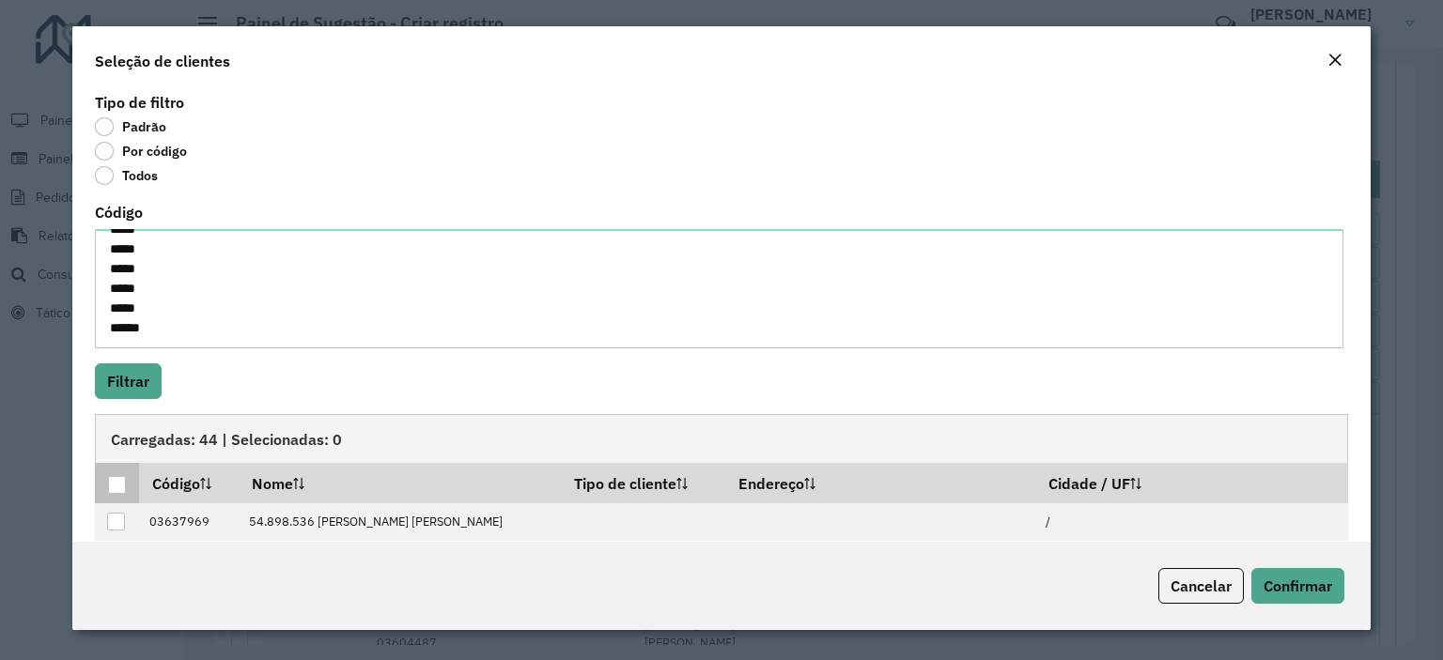
click at [117, 488] on div at bounding box center [117, 485] width 18 height 18
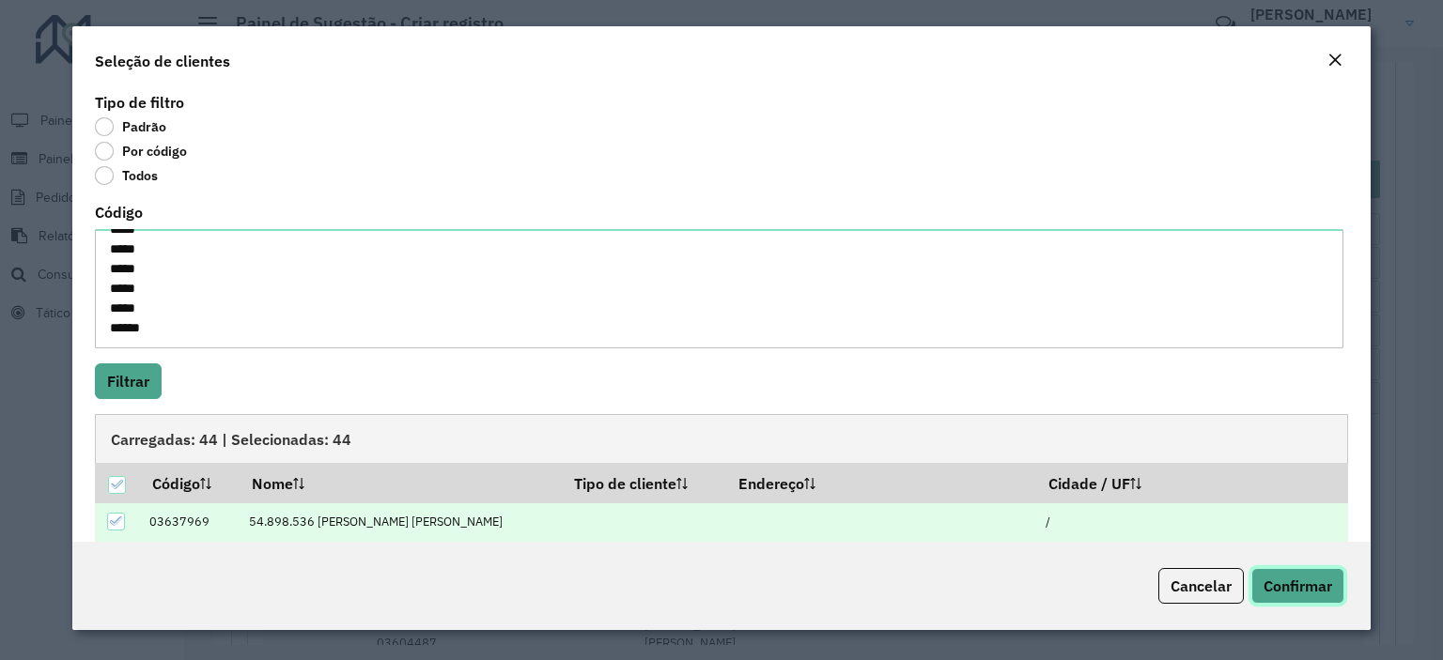
click at [1282, 596] on span "Confirmar" at bounding box center [1298, 586] width 69 height 19
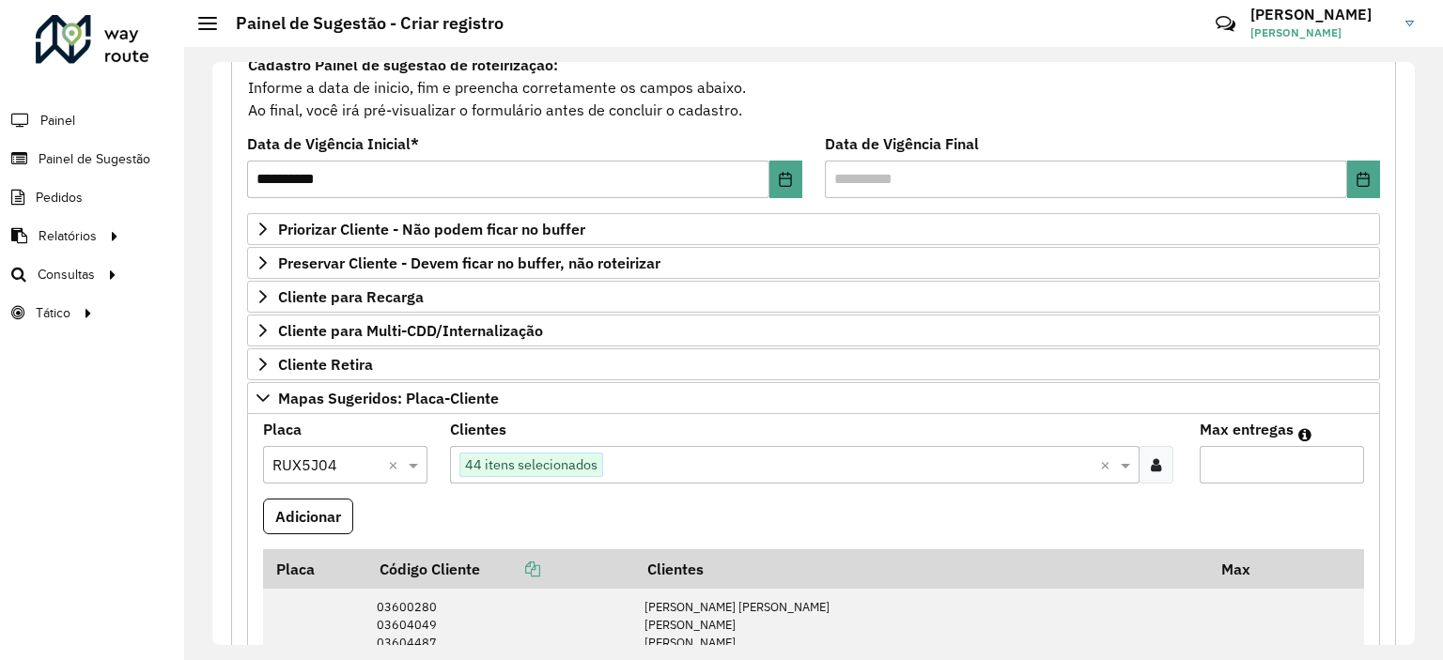
click at [1268, 468] on input "Max entregas" at bounding box center [1282, 465] width 164 height 38
type input "**"
click at [332, 505] on button "Adicionar" at bounding box center [308, 517] width 90 height 36
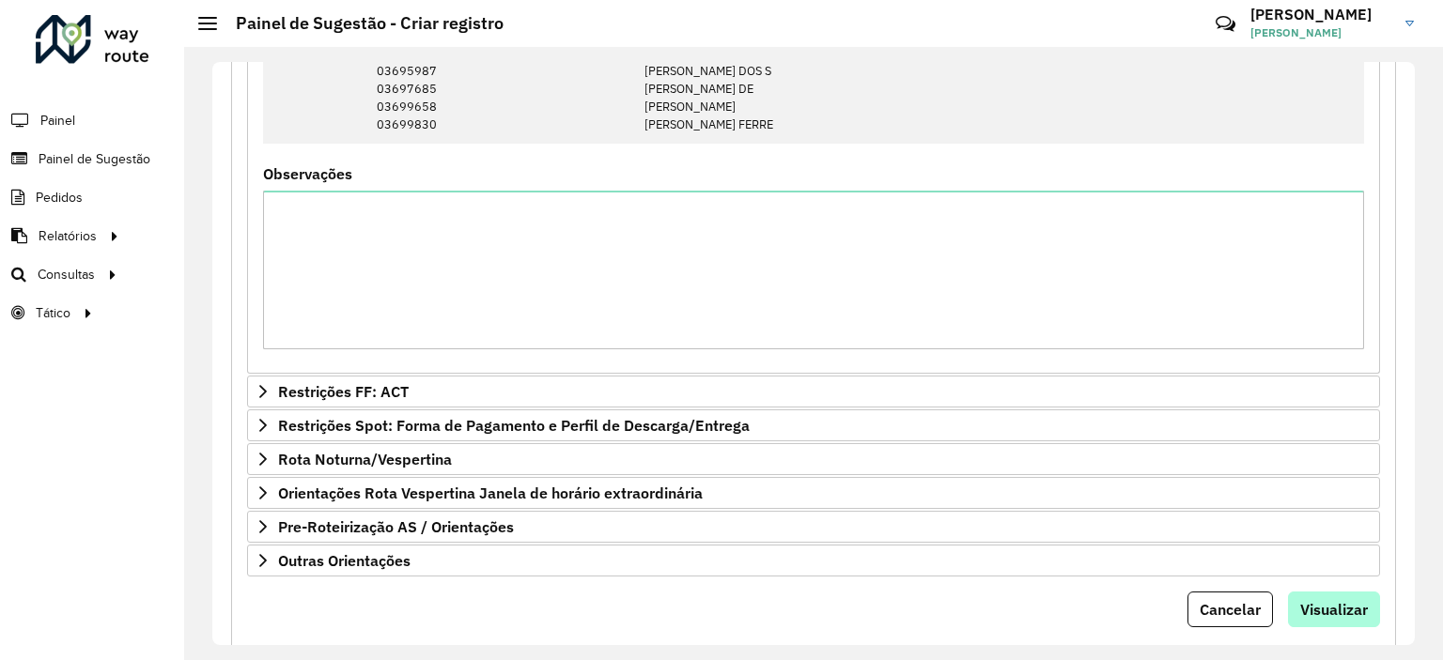
scroll to position [4646, 0]
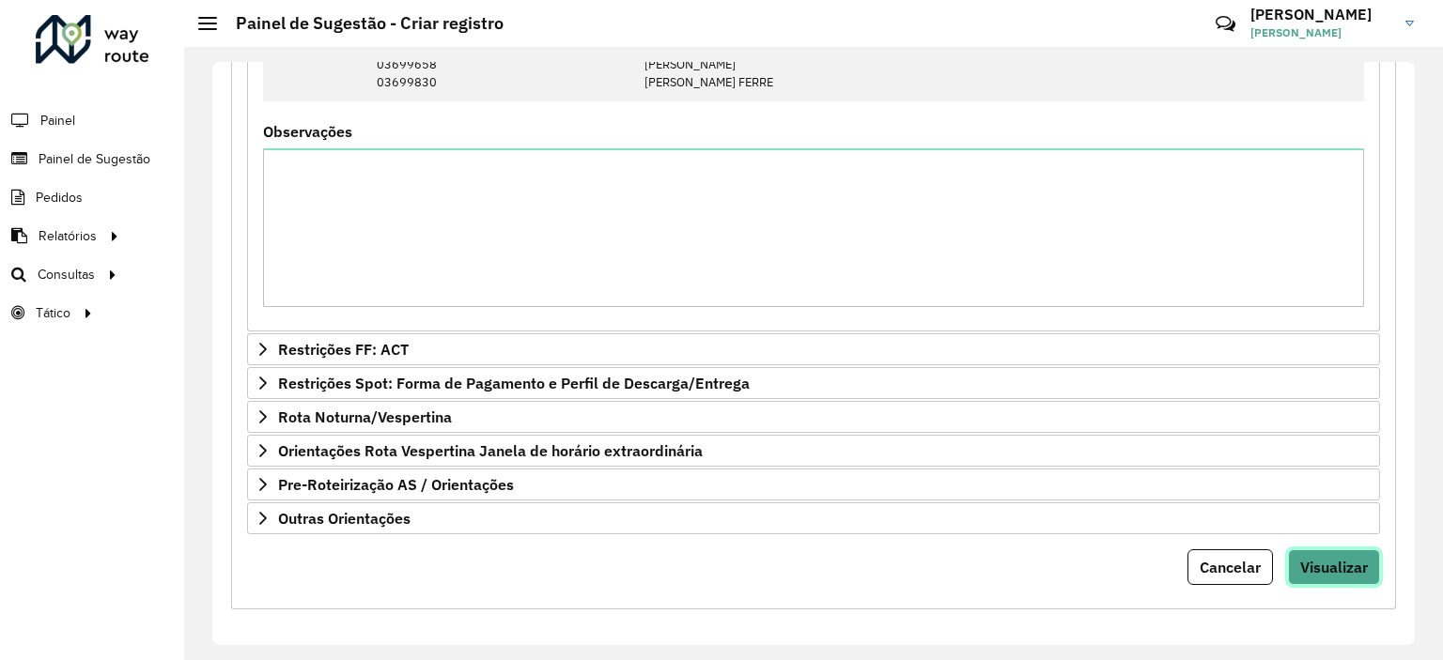
click at [1316, 575] on button "Visualizar" at bounding box center [1334, 568] width 92 height 36
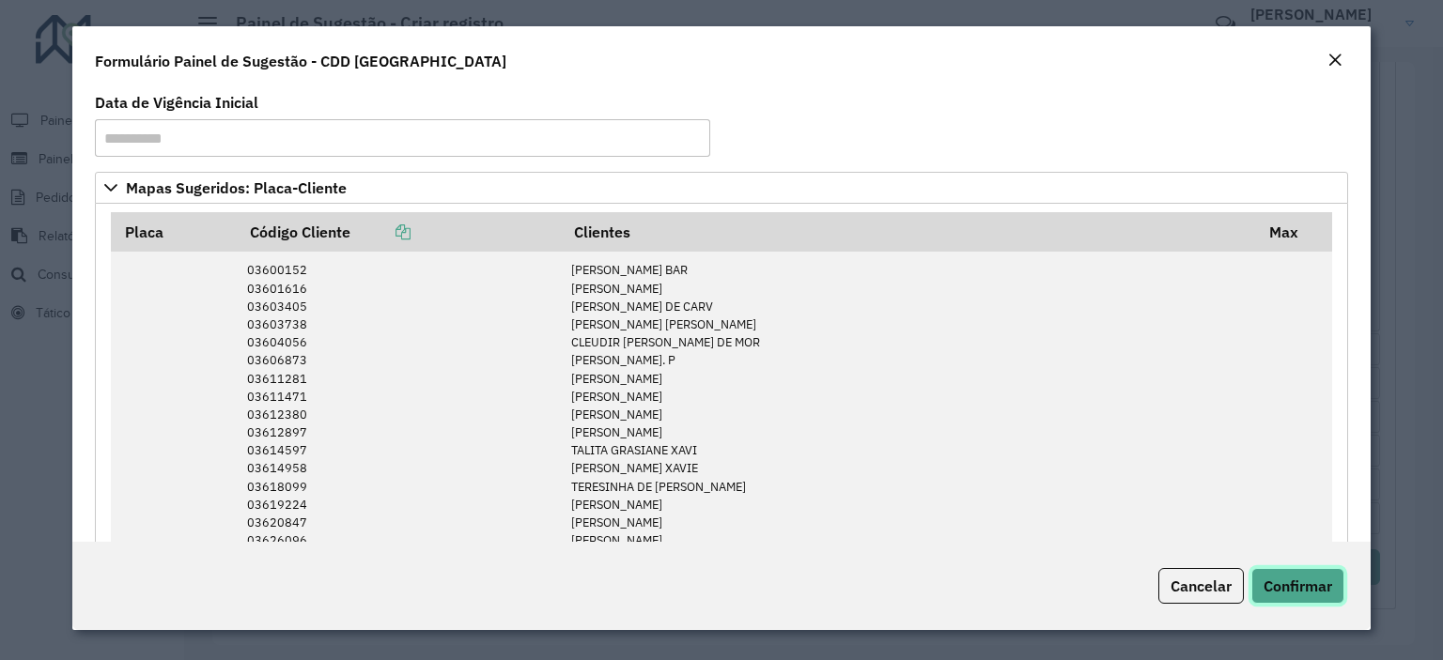
click at [1315, 591] on span "Confirmar" at bounding box center [1298, 586] width 69 height 19
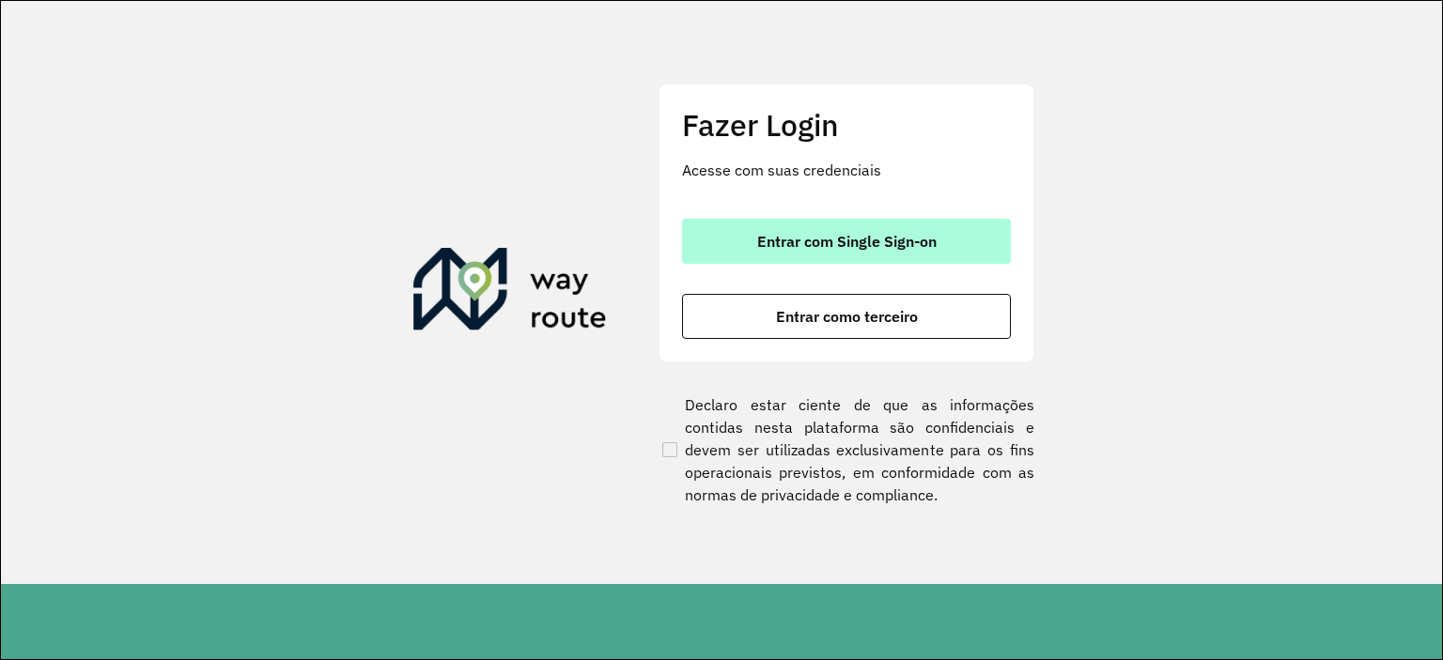
click at [894, 243] on span "Entrar com Single Sign-on" at bounding box center [846, 241] width 179 height 15
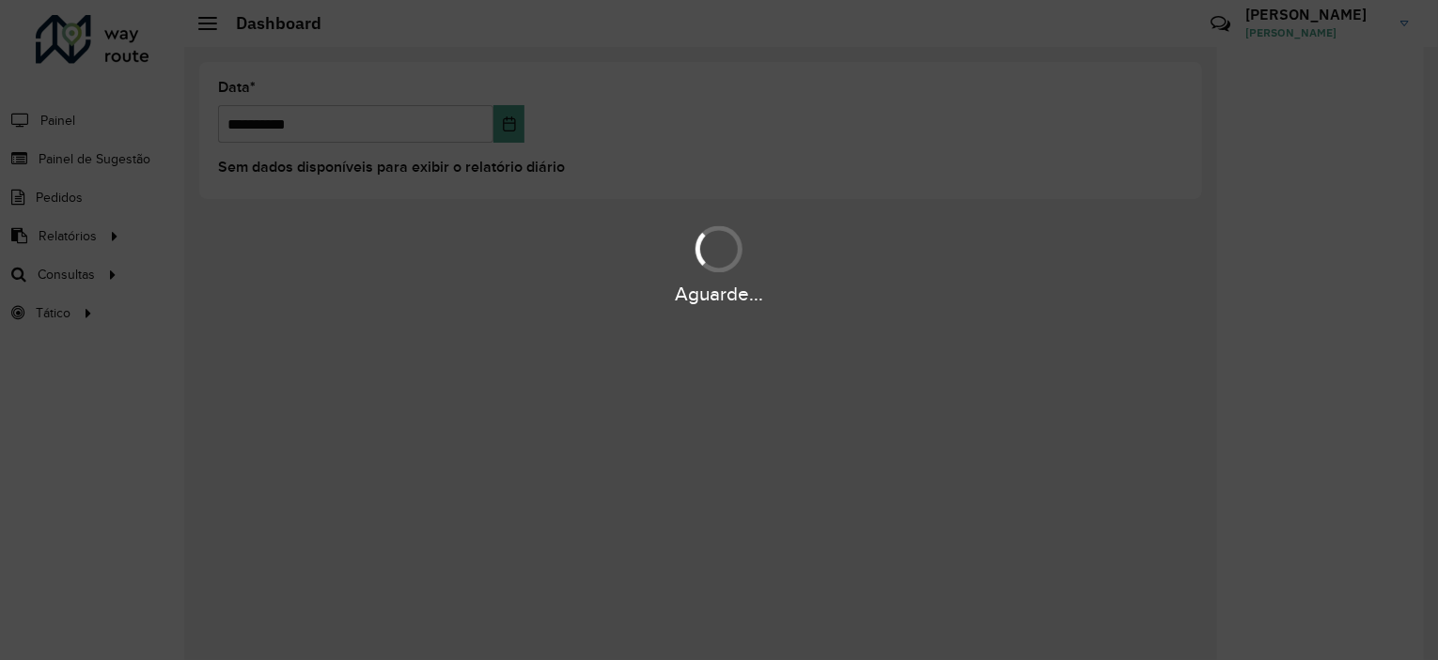
click at [81, 149] on div "Aguarde..." at bounding box center [719, 330] width 1438 height 660
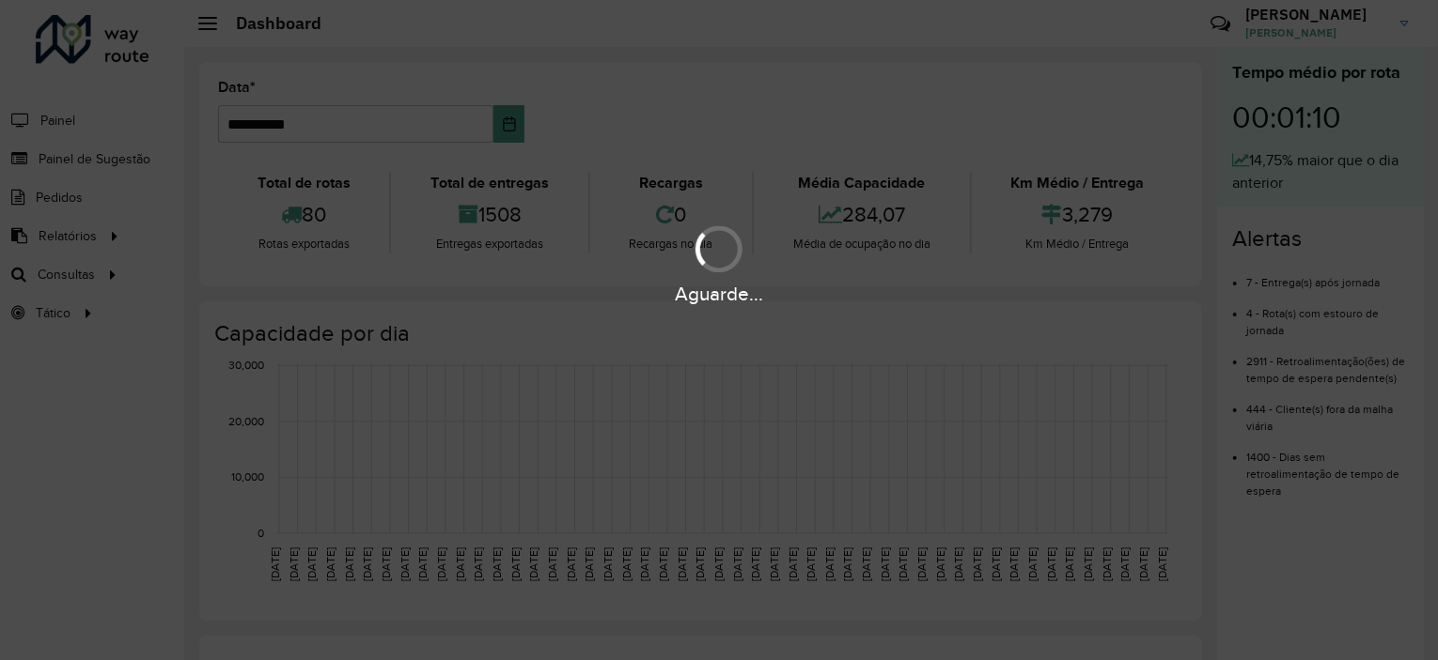
click at [91, 161] on div "Aguarde..." at bounding box center [719, 330] width 1438 height 660
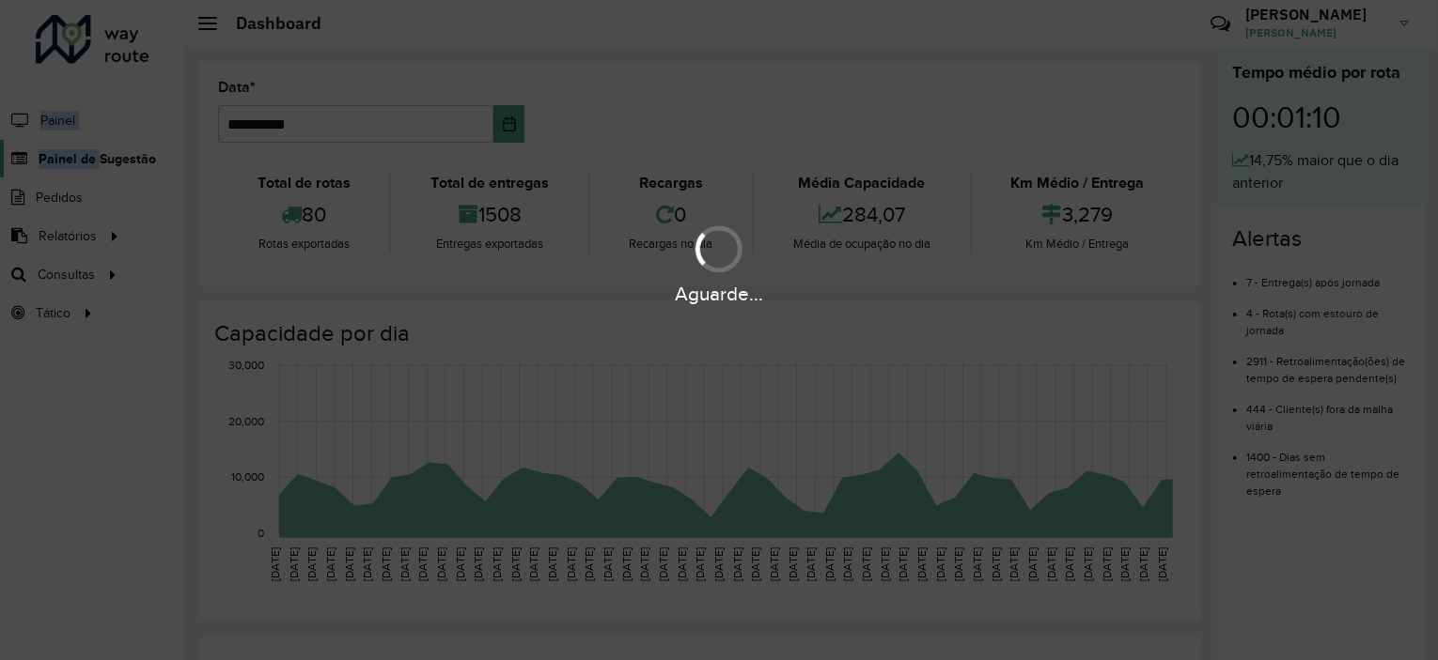
click at [91, 161] on hb-app "**********" at bounding box center [719, 330] width 1438 height 660
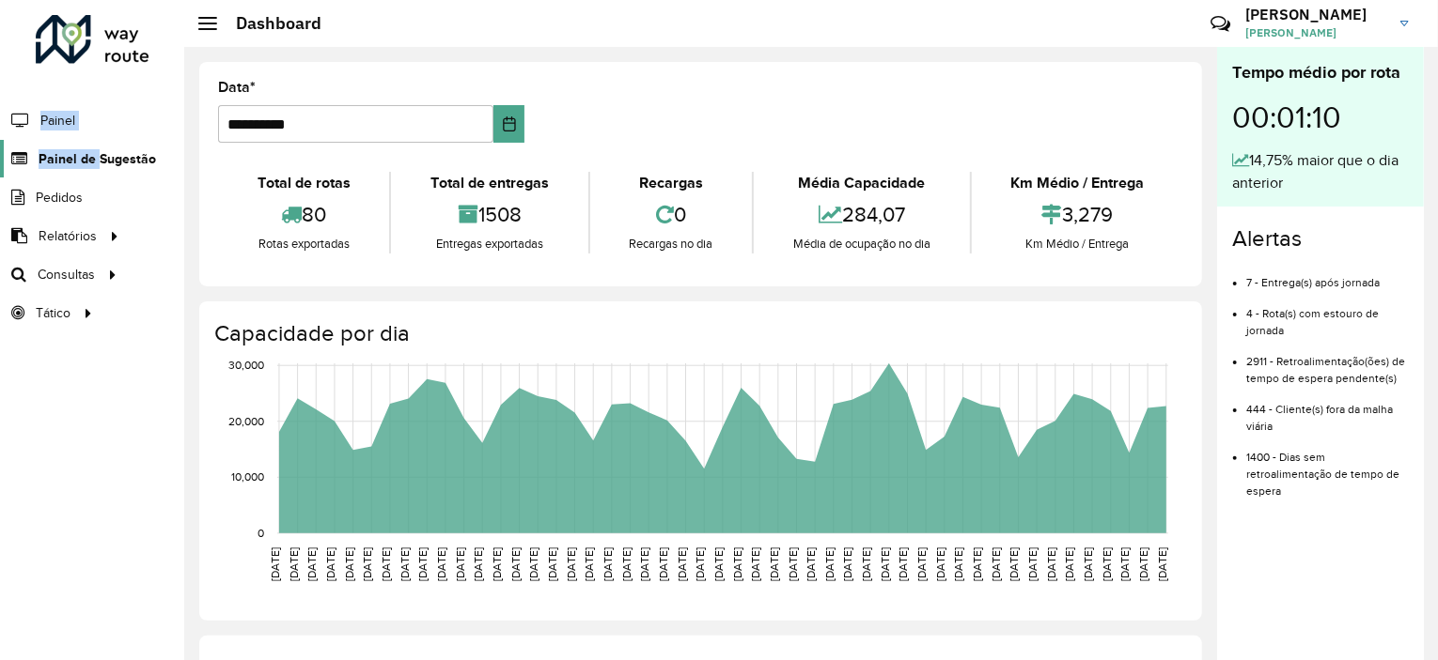
click at [91, 161] on span "Painel de Sugestão" at bounding box center [97, 159] width 117 height 20
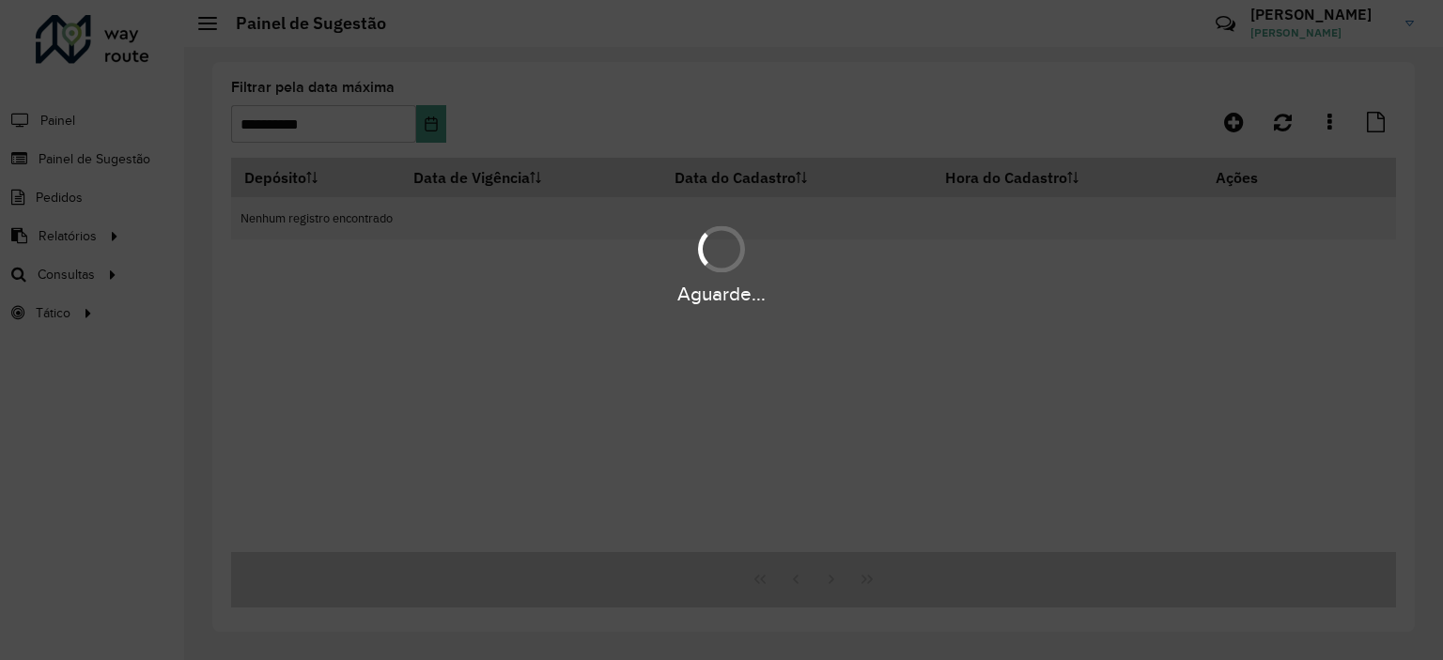
click at [91, 161] on div "Aguarde..." at bounding box center [721, 330] width 1443 height 660
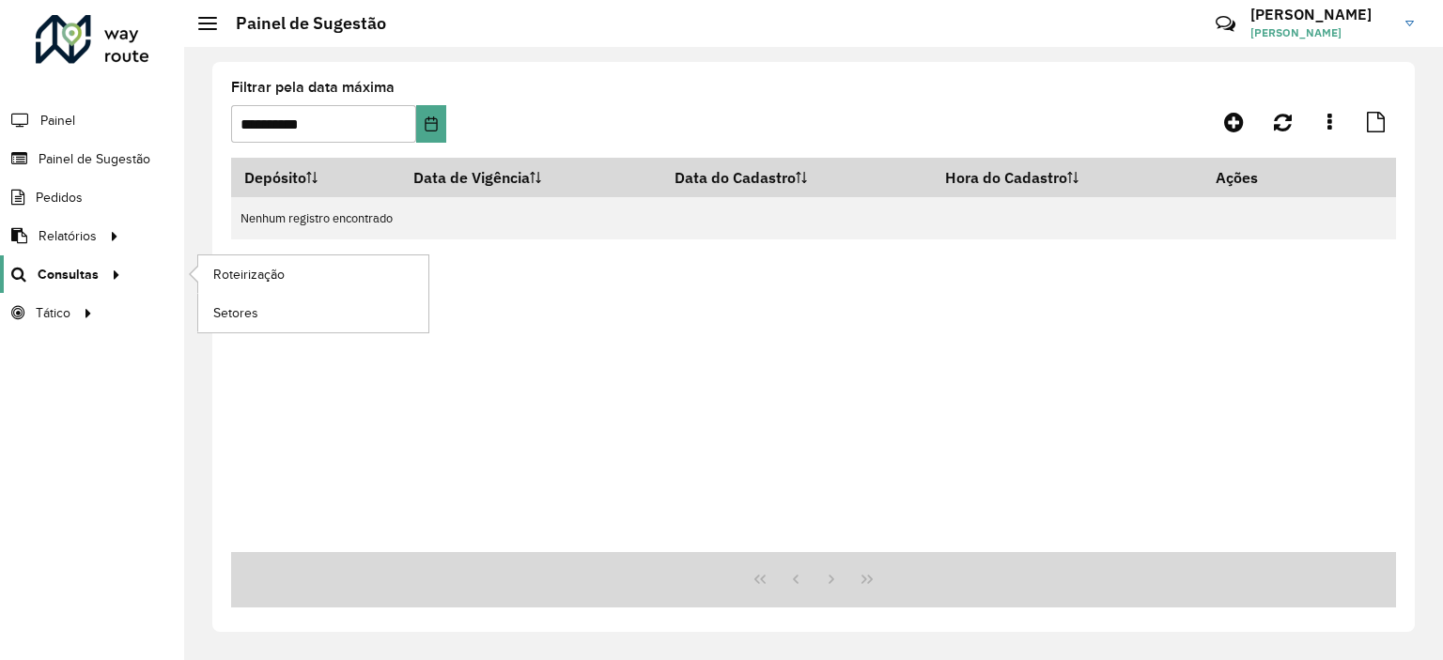
click at [82, 272] on span "Consultas" at bounding box center [68, 275] width 61 height 20
click at [210, 304] on link "Análise de Sessões" at bounding box center [313, 313] width 230 height 38
click at [272, 311] on link "Setores" at bounding box center [313, 313] width 230 height 38
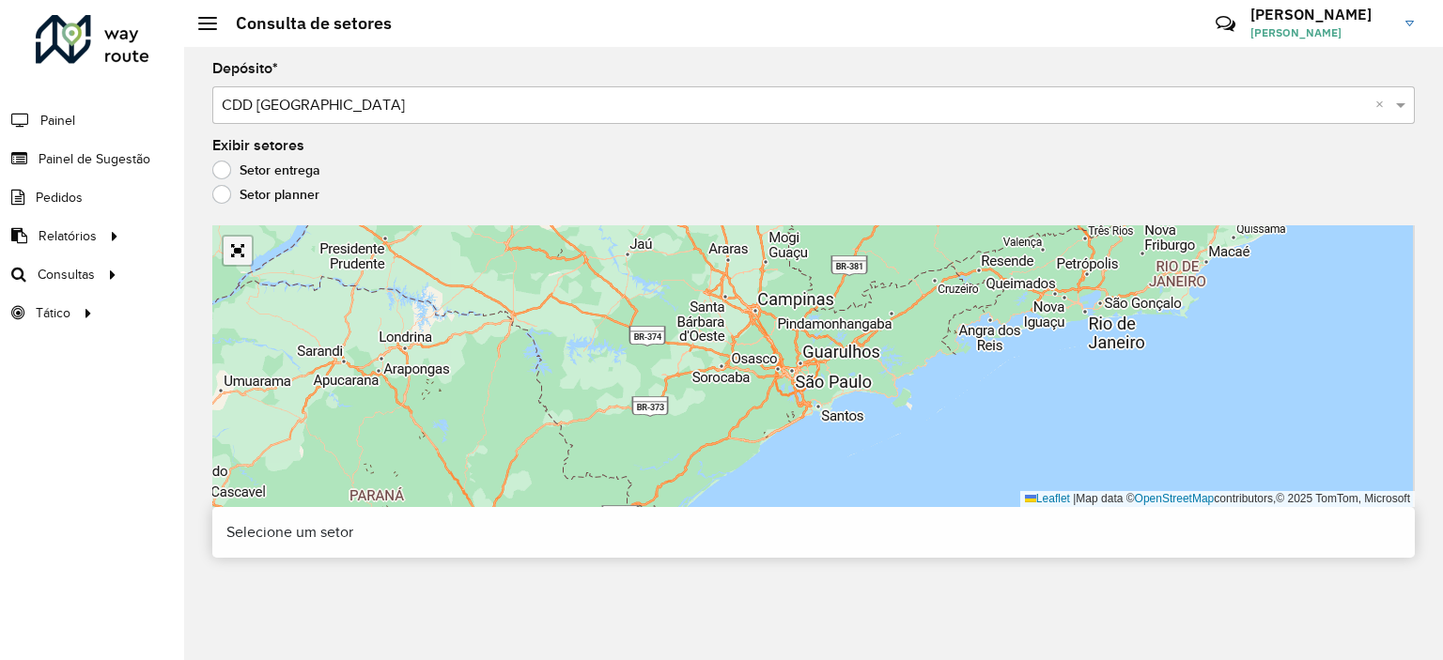
click at [236, 259] on link "Abrir mapa em tela cheia" at bounding box center [238, 251] width 28 height 28
